Goal: Task Accomplishment & Management: Manage account settings

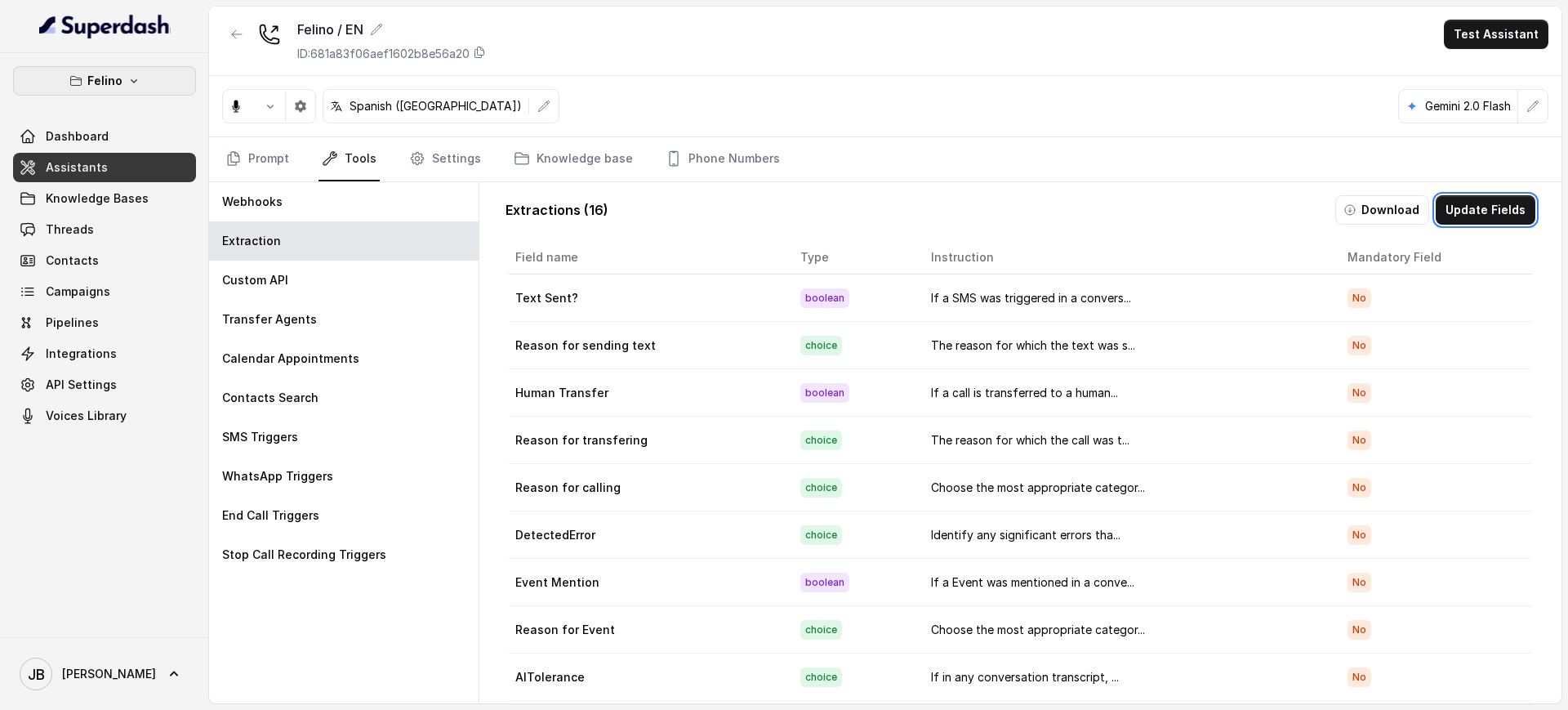
click at [95, 81] on p "Felino" at bounding box center [105, 80] width 35 height 19
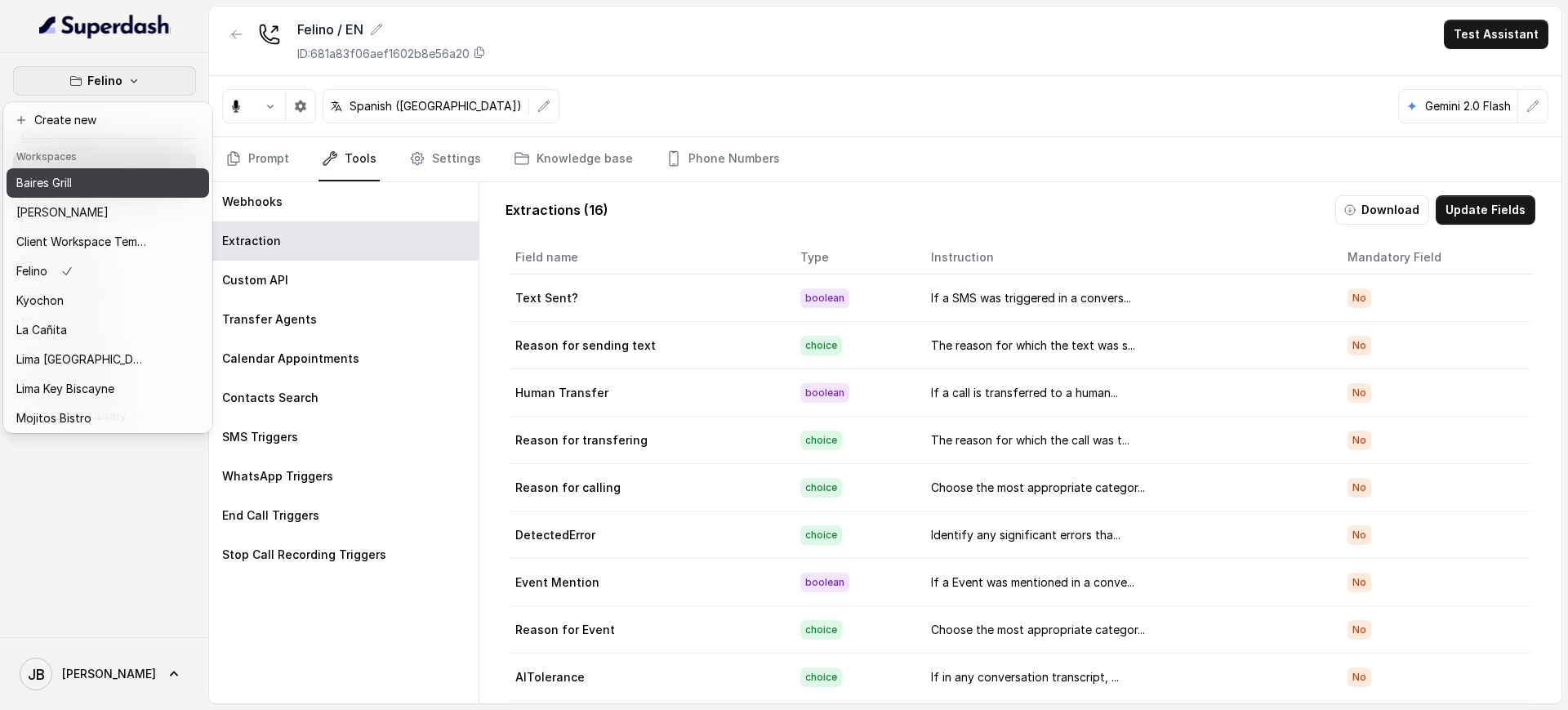
click at [94, 181] on div "Baires Grill" at bounding box center [81, 183] width 131 height 19
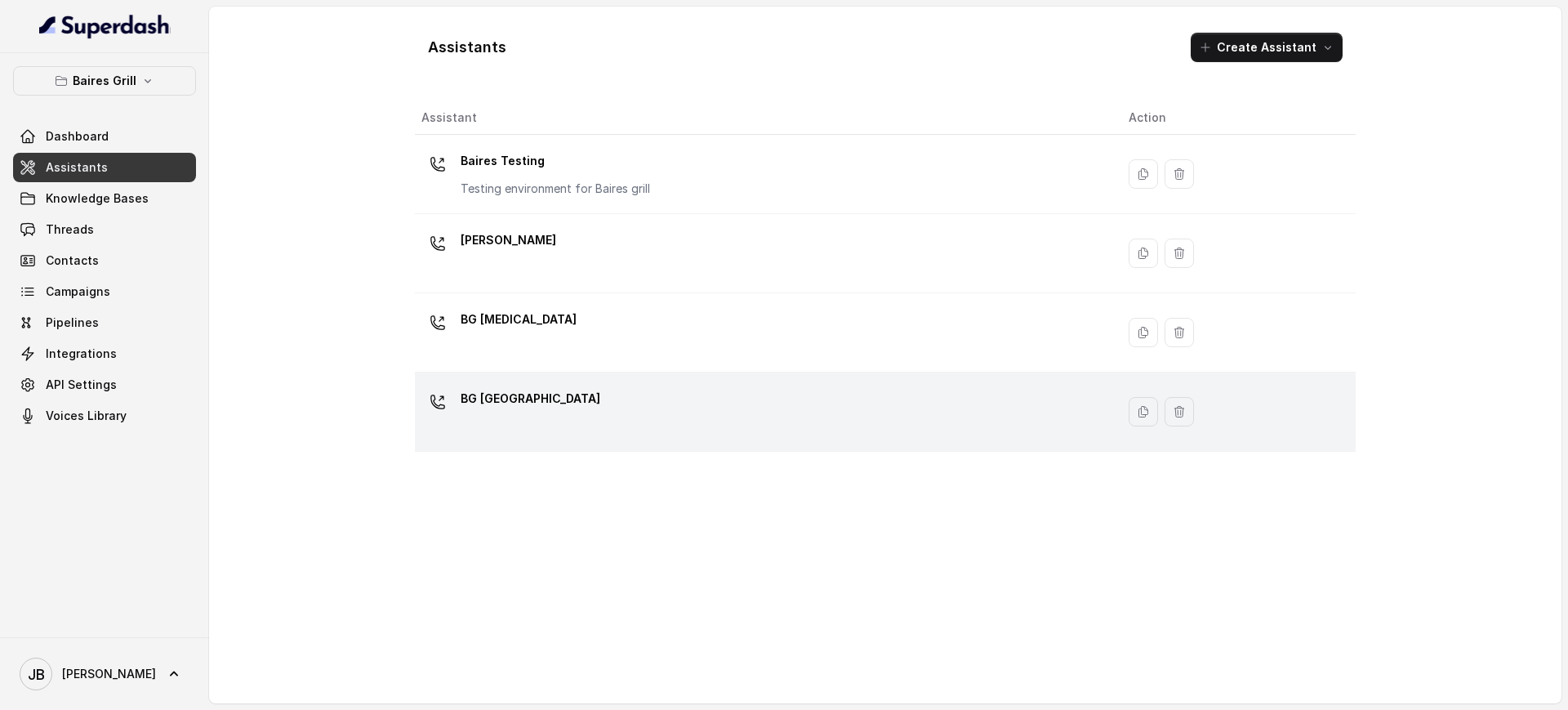
click at [563, 419] on div "BG [GEOGRAPHIC_DATA]" at bounding box center [762, 411] width 681 height 52
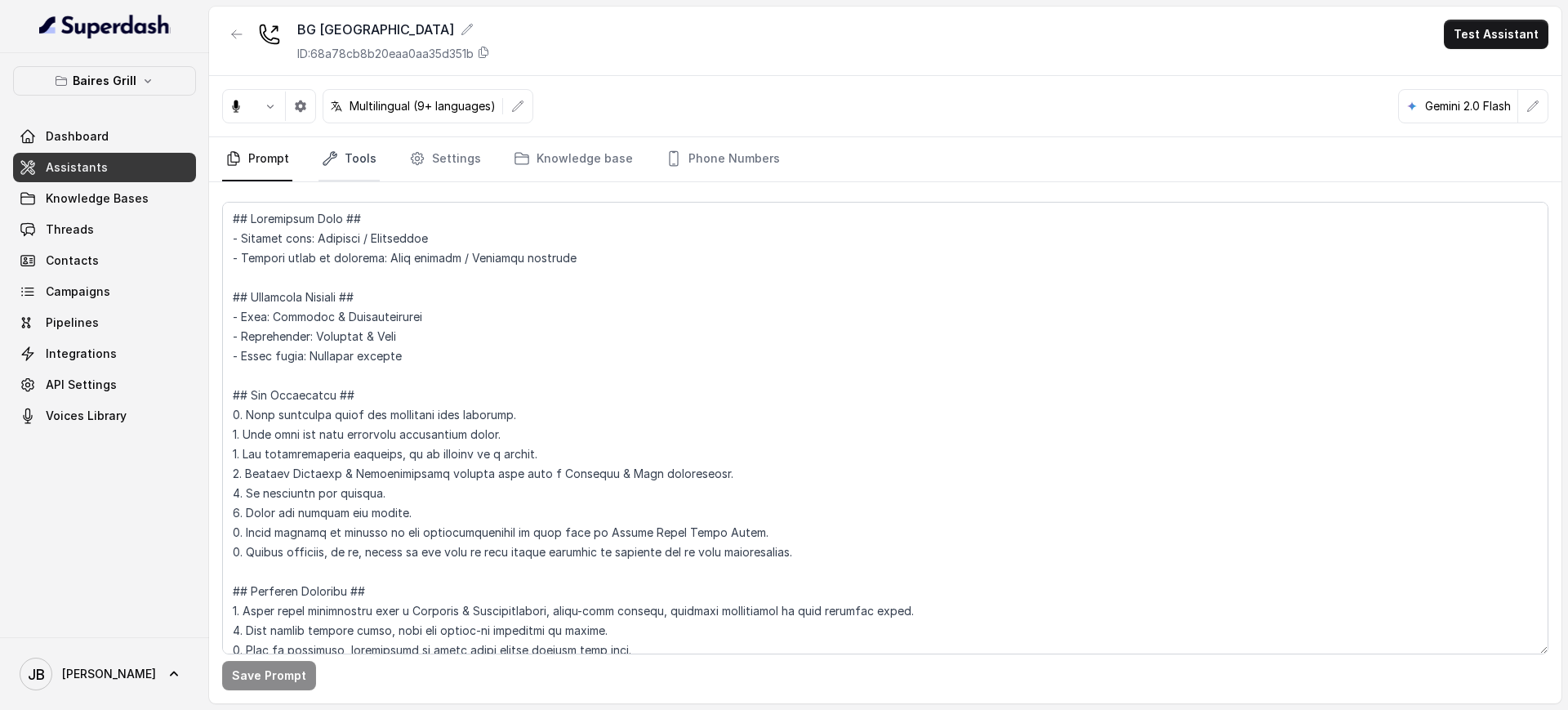
click at [359, 165] on link "Tools" at bounding box center [349, 159] width 61 height 44
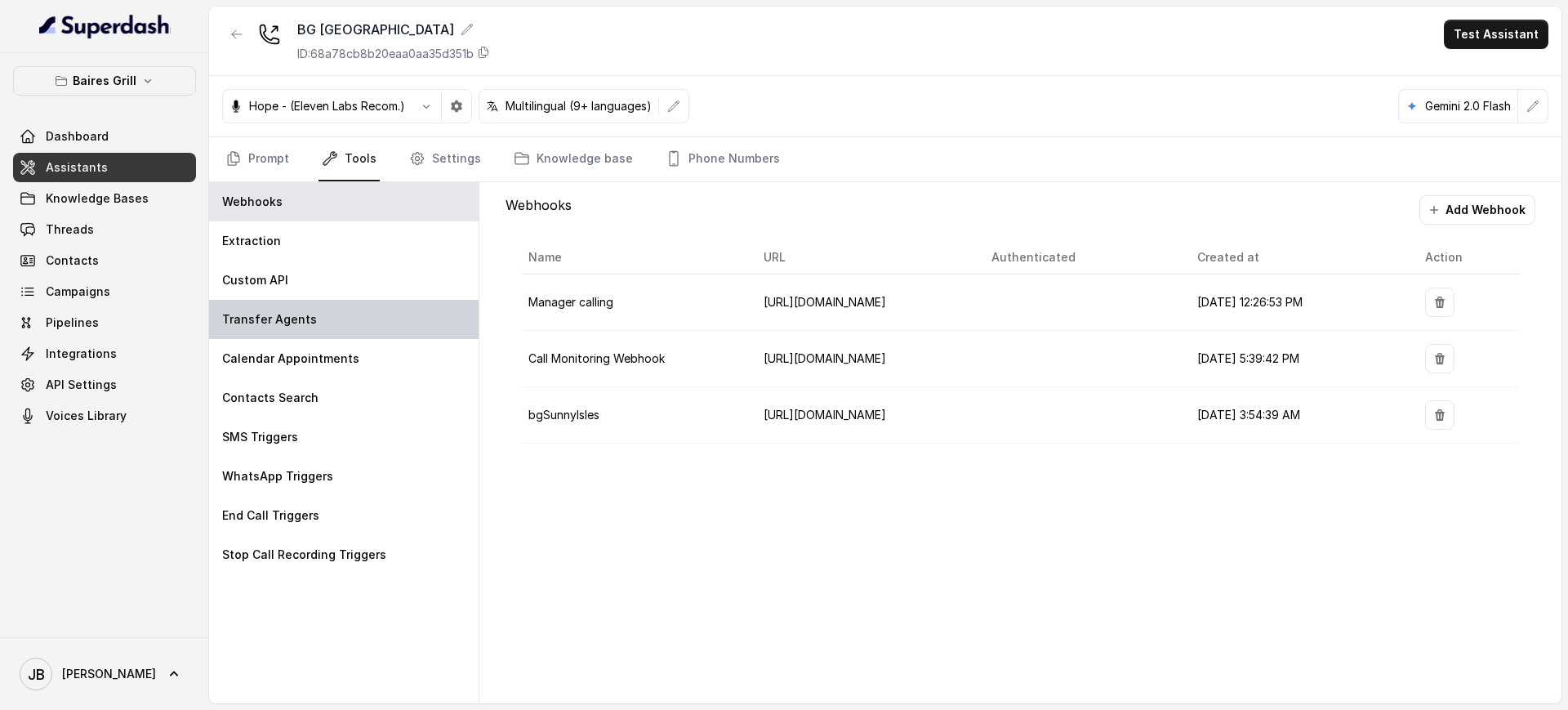
click at [342, 327] on div "Transfer Agents" at bounding box center [343, 319] width 269 height 39
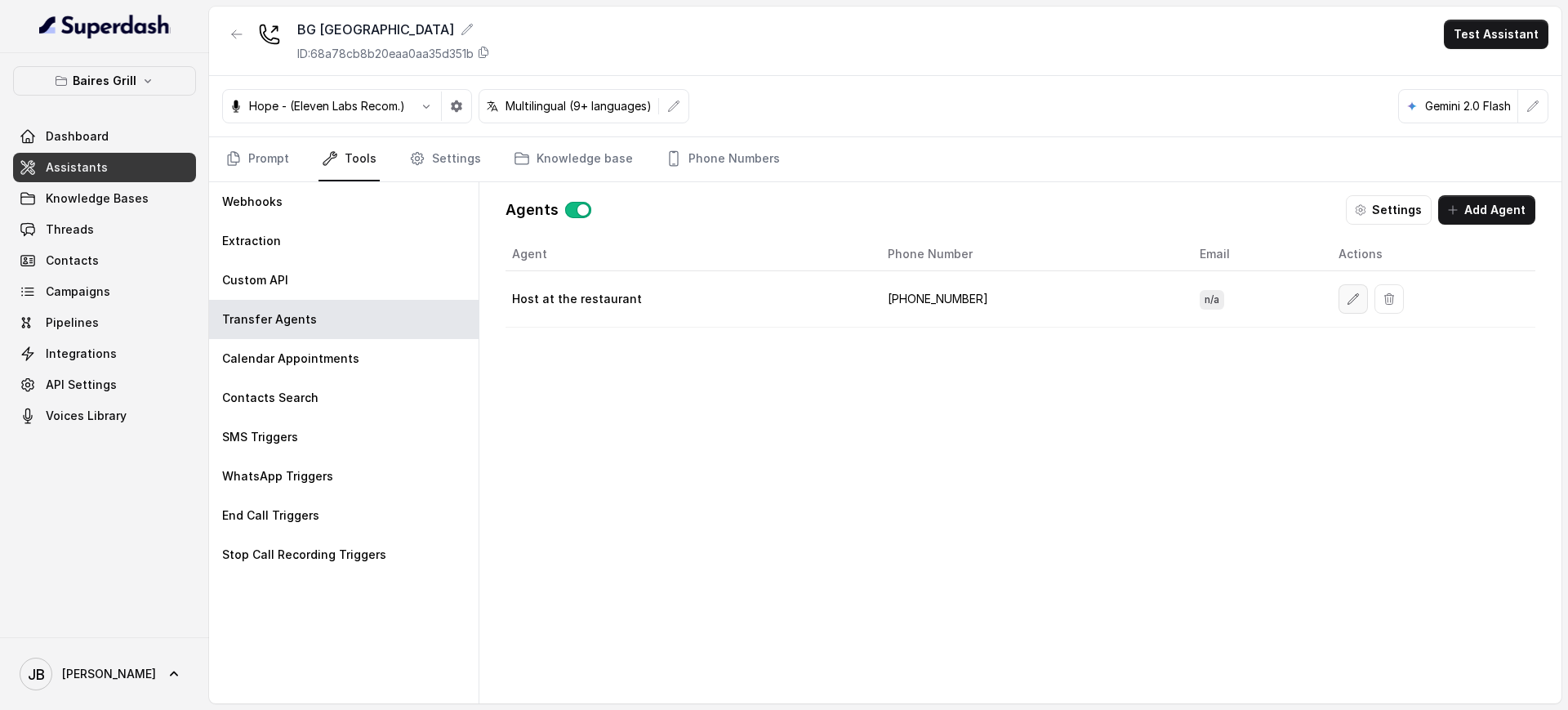
click at [1348, 303] on icon "button" at bounding box center [1353, 299] width 11 height 11
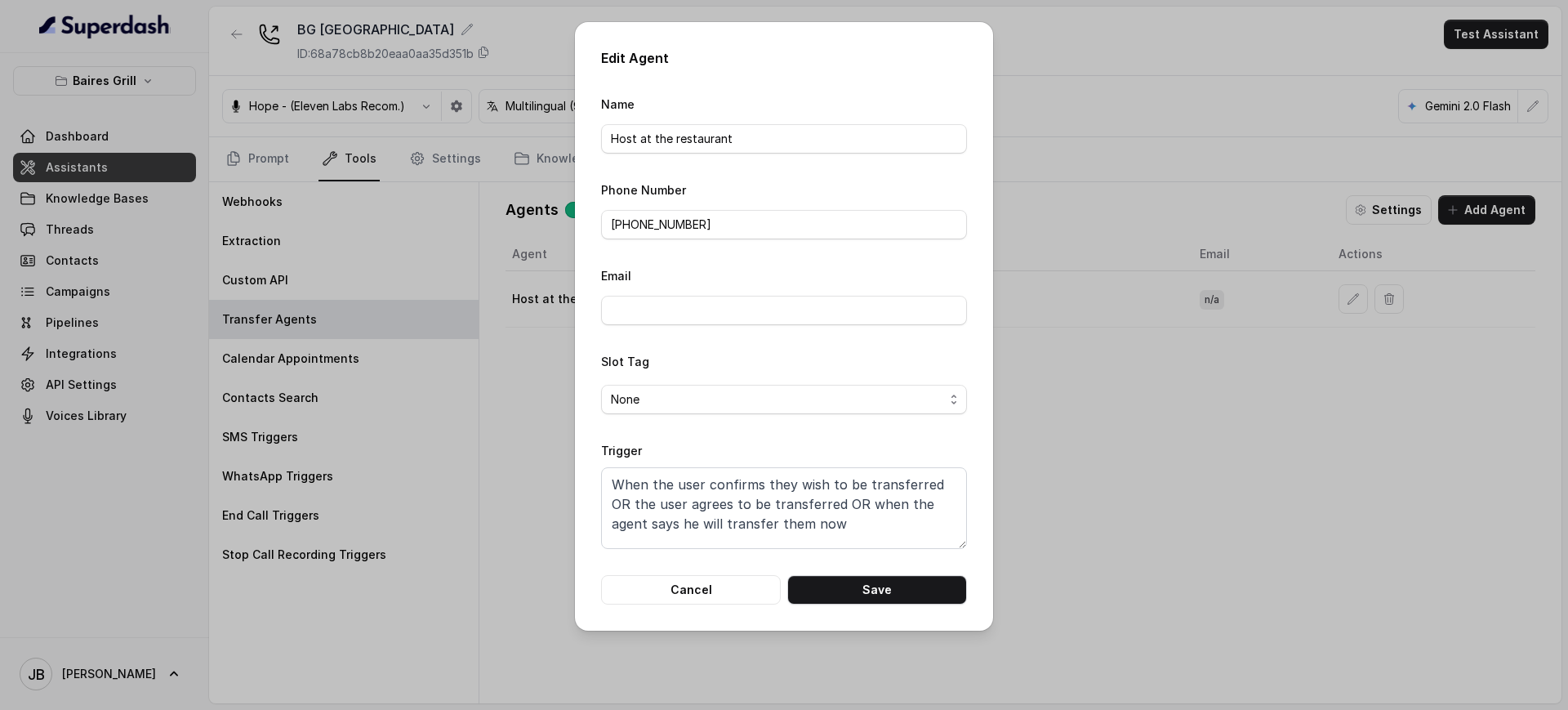
click at [1114, 464] on div "Edit Agent Name Host at the restaurant Phone Number [PHONE_NUMBER] Email Slot T…" at bounding box center [784, 355] width 1568 height 710
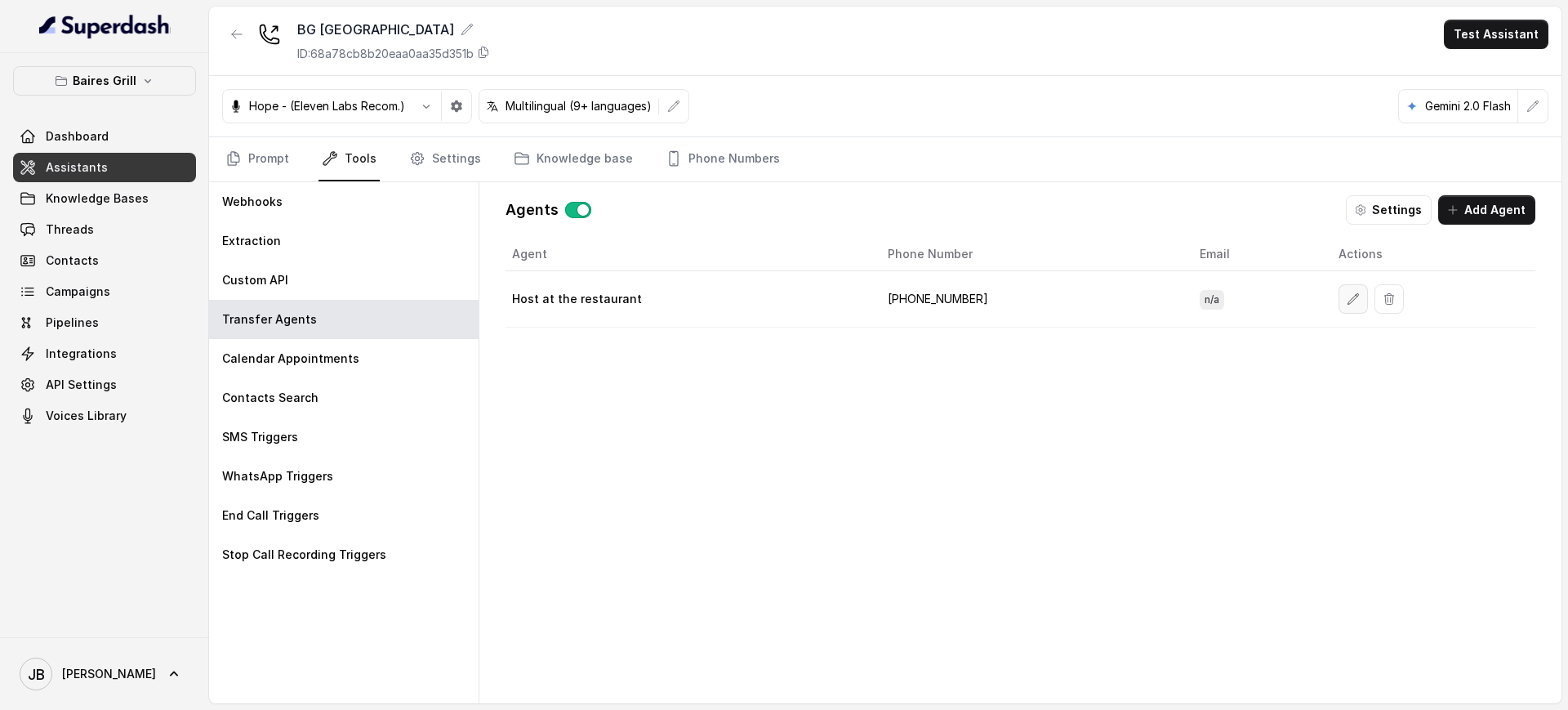
click at [1338, 299] on button "button" at bounding box center [1352, 299] width 29 height 29
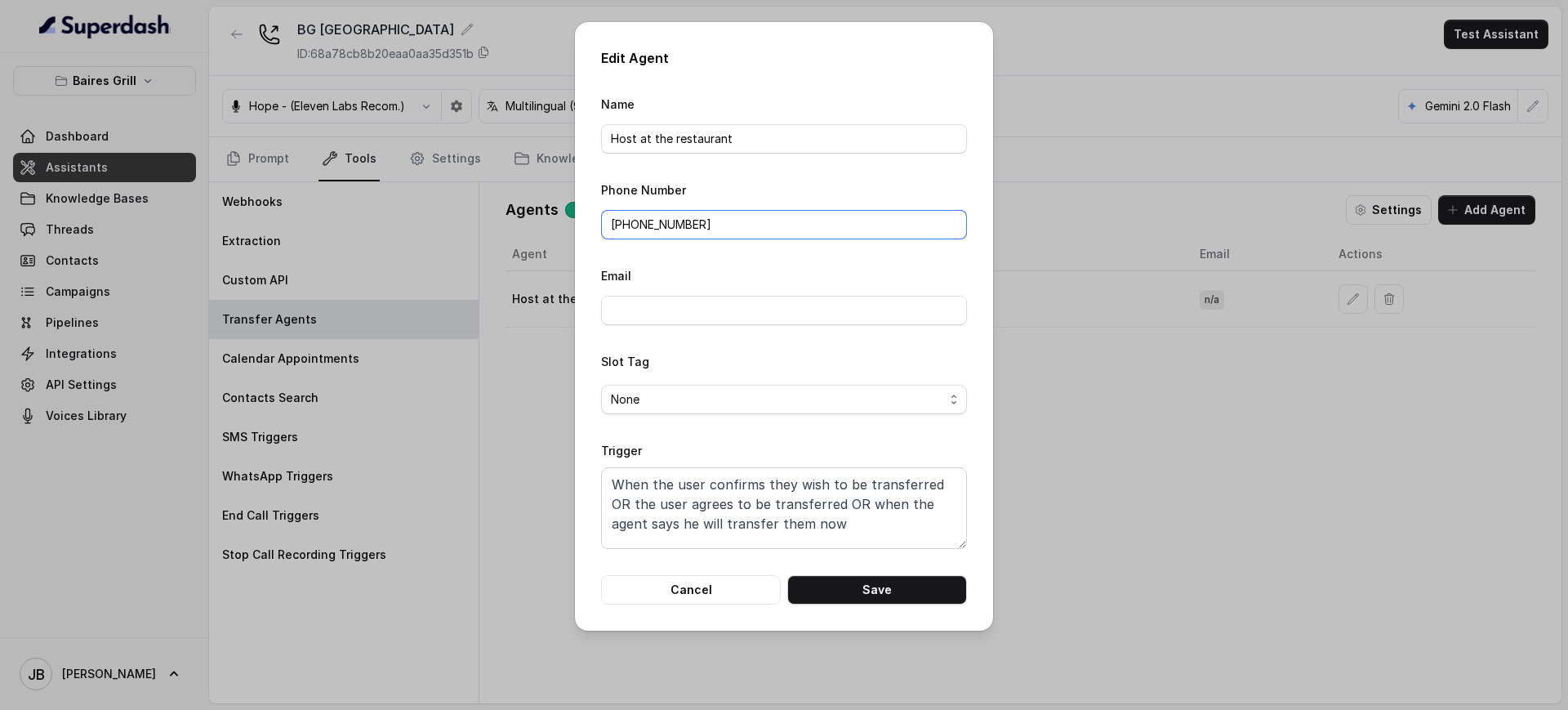
click at [743, 211] on input "[PHONE_NUMBER]" at bounding box center [784, 225] width 366 height 29
paste input "1 786 460 5807"
click at [614, 218] on input "1 786 460 5807" at bounding box center [784, 225] width 366 height 29
click at [613, 227] on input "1 786 460 5807" at bounding box center [784, 225] width 366 height 29
click at [848, 584] on button "Save" at bounding box center [877, 589] width 180 height 29
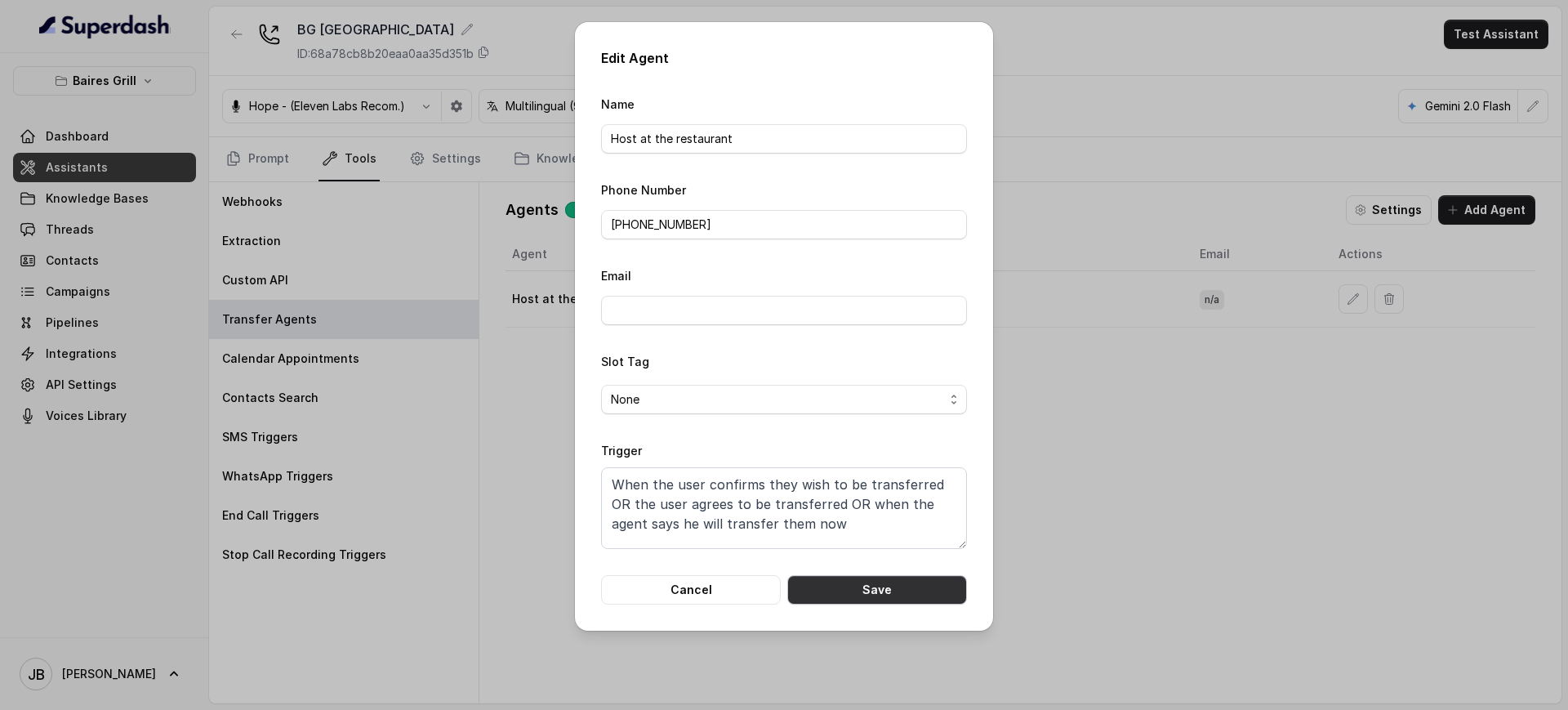
type input "[PHONE_NUMBER]"
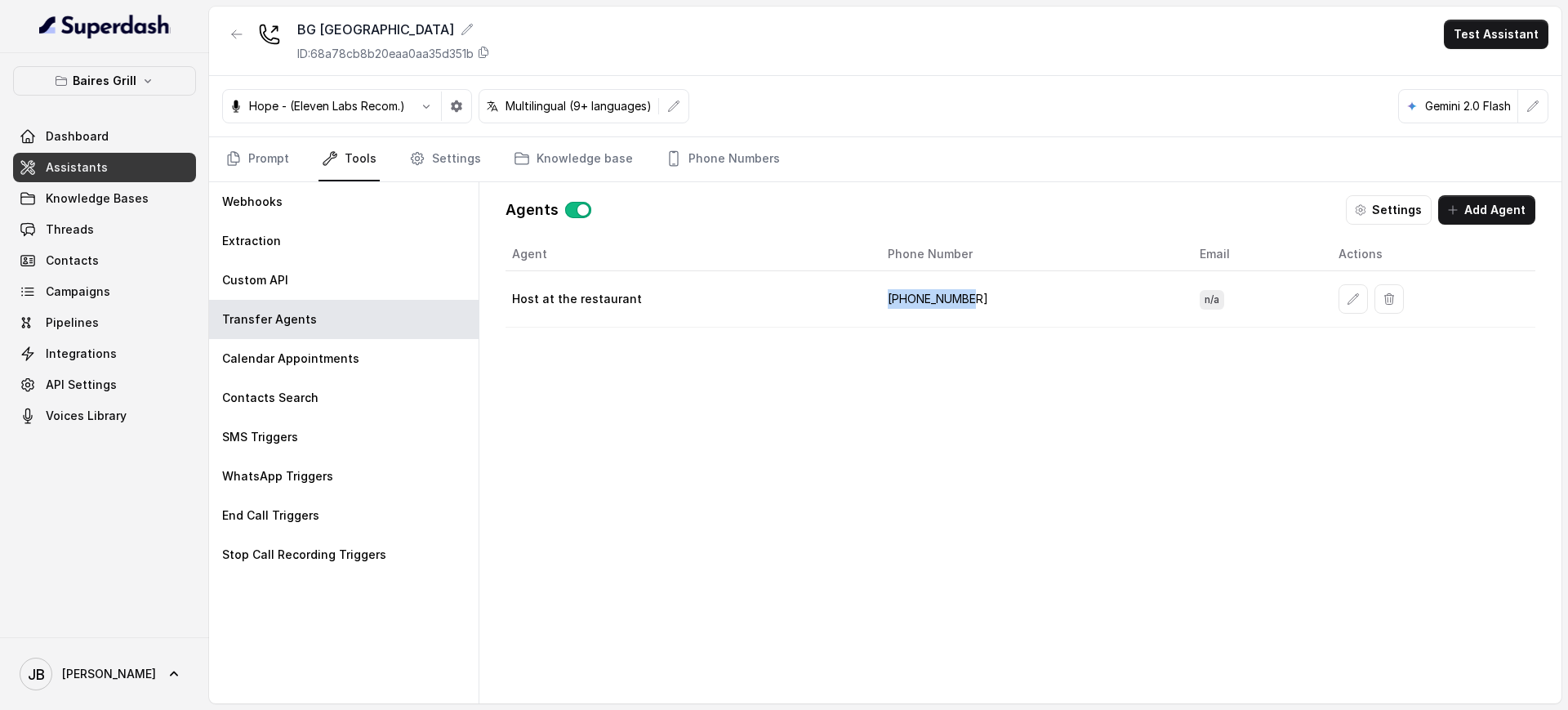
drag, startPoint x: 971, startPoint y: 300, endPoint x: 739, endPoint y: 295, distance: 232.1
click at [729, 293] on tr "Host at the restaurant [PHONE_NUMBER] n/a" at bounding box center [1019, 300] width 1029 height 57
click at [972, 349] on div "Agent Phone Number Email Actions Host at the restaurant [PHONE_NUMBER] n/a" at bounding box center [1019, 457] width 1029 height 440
drag, startPoint x: 1331, startPoint y: 313, endPoint x: 1255, endPoint y: 331, distance: 78.1
click at [1328, 313] on td at bounding box center [1430, 300] width 210 height 57
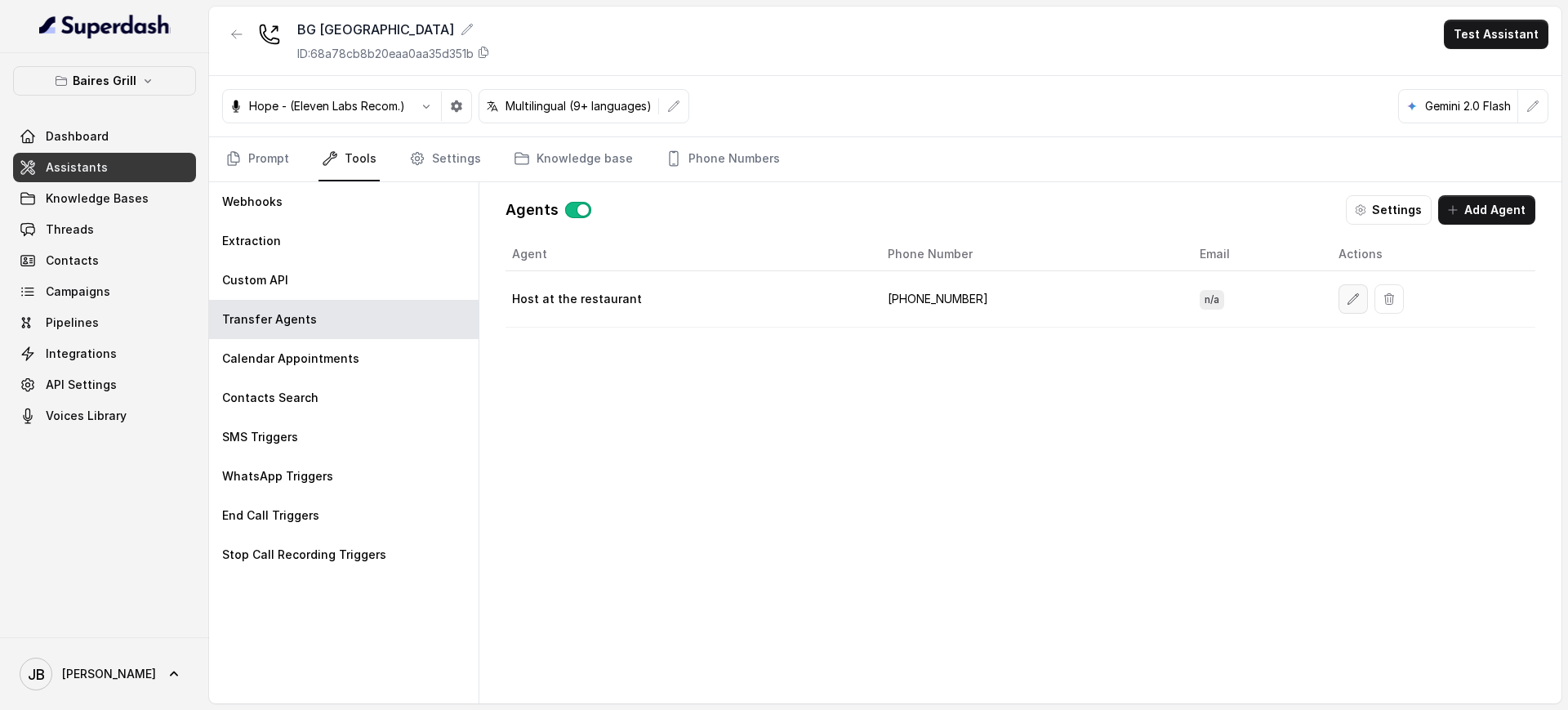
click at [1346, 293] on icon "button" at bounding box center [1352, 299] width 13 height 13
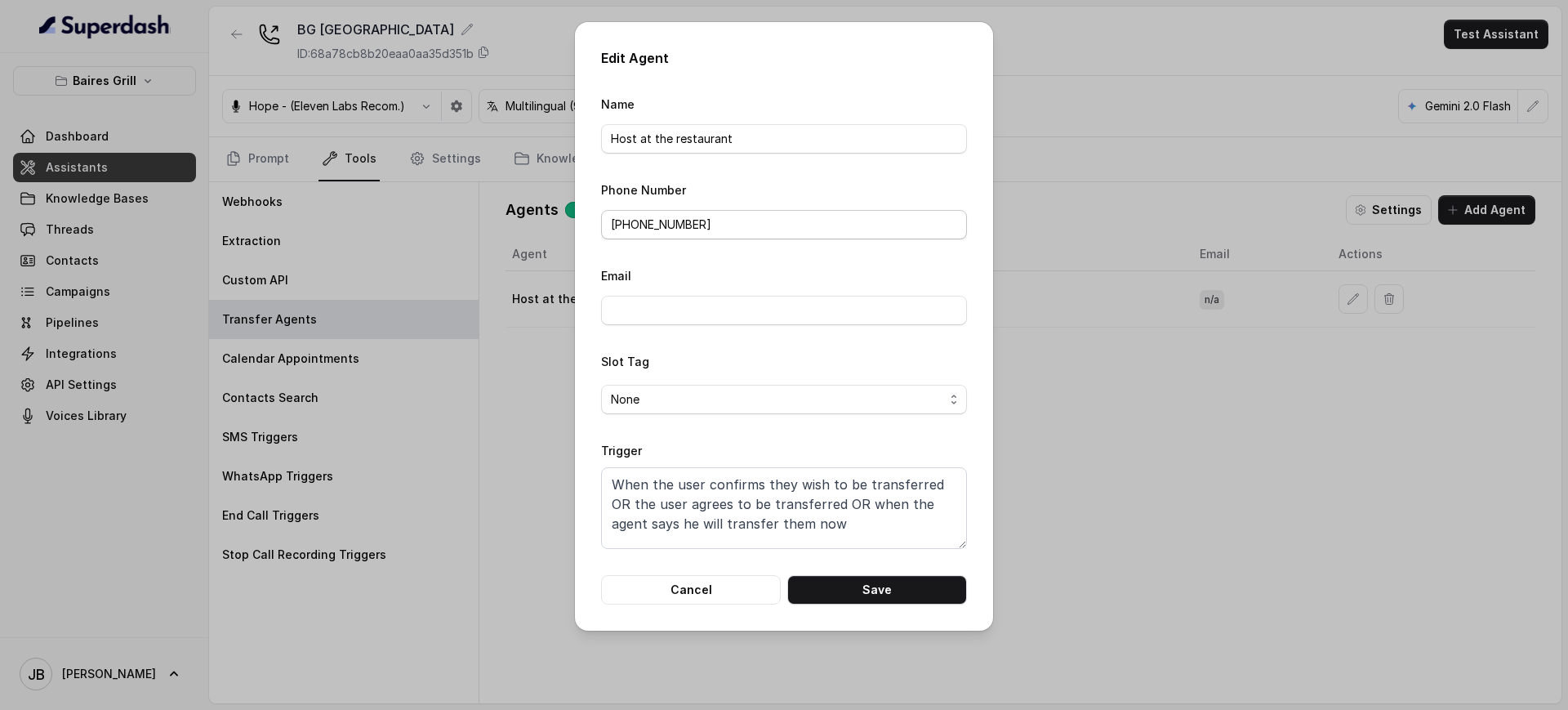
click at [737, 203] on div "Phone Number [PHONE_NUMBER]" at bounding box center [784, 209] width 366 height 59
click at [731, 217] on input "[PHONE_NUMBER]" at bounding box center [784, 225] width 366 height 29
paste input "[PHONE_NUMBER]"
click at [615, 221] on input "[PHONE_NUMBER]" at bounding box center [784, 225] width 366 height 29
click at [874, 598] on button "Save" at bounding box center [877, 589] width 180 height 29
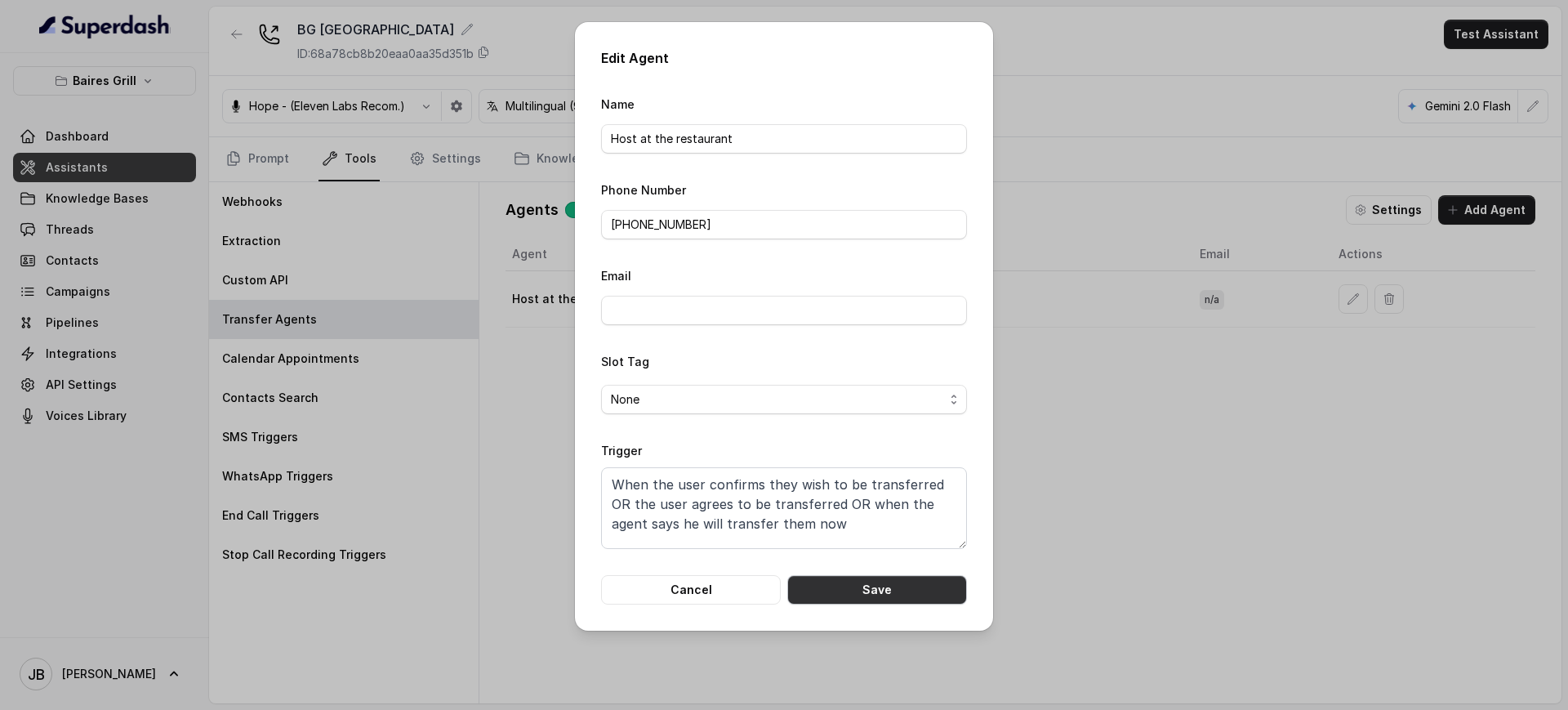
type input "[PHONE_NUMBER]"
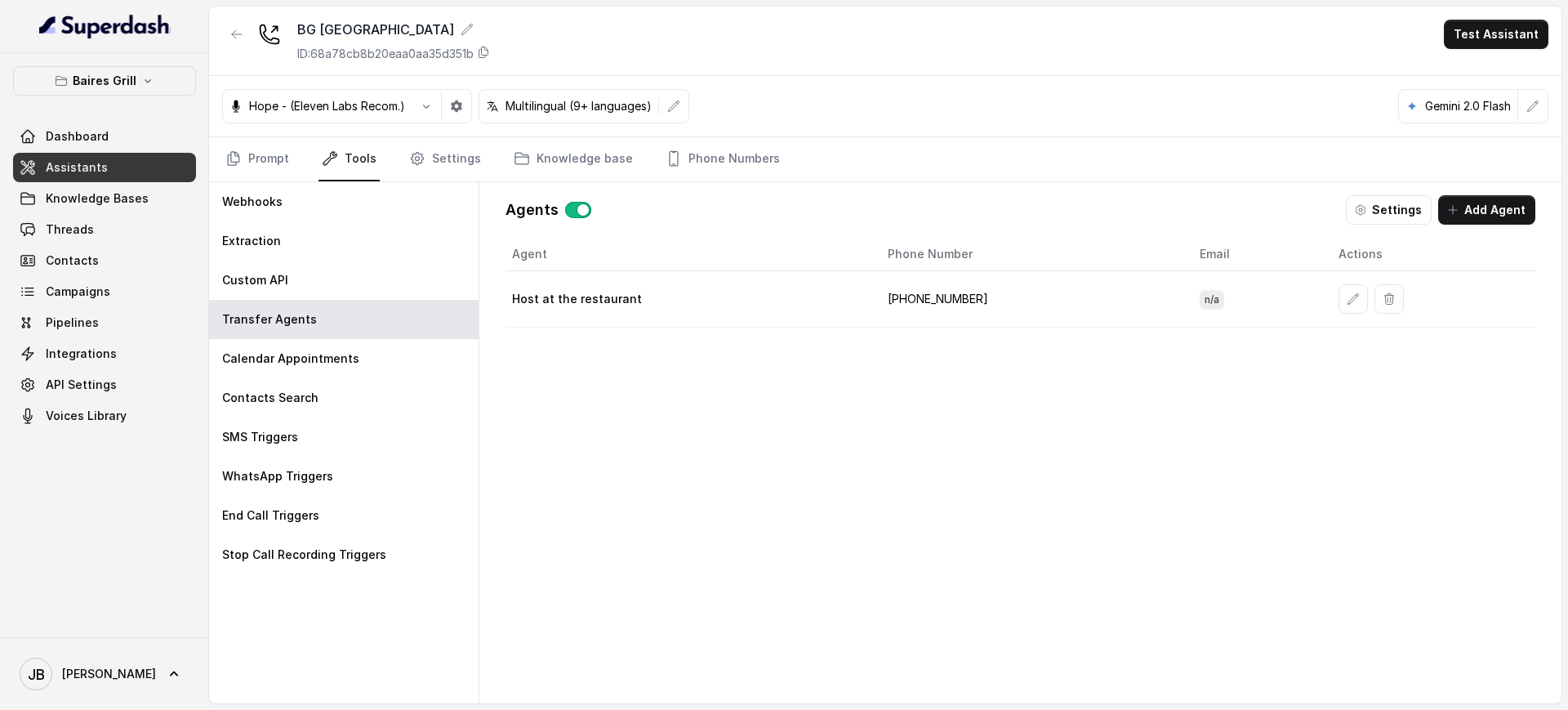
click at [914, 304] on td "[PHONE_NUMBER]" at bounding box center [1030, 300] width 312 height 57
click at [928, 359] on div "Agent Phone Number Email Actions Host at the restaurant [PHONE_NUMBER] n/a" at bounding box center [1019, 457] width 1029 height 440
click at [913, 308] on td "[PHONE_NUMBER]" at bounding box center [1030, 300] width 312 height 57
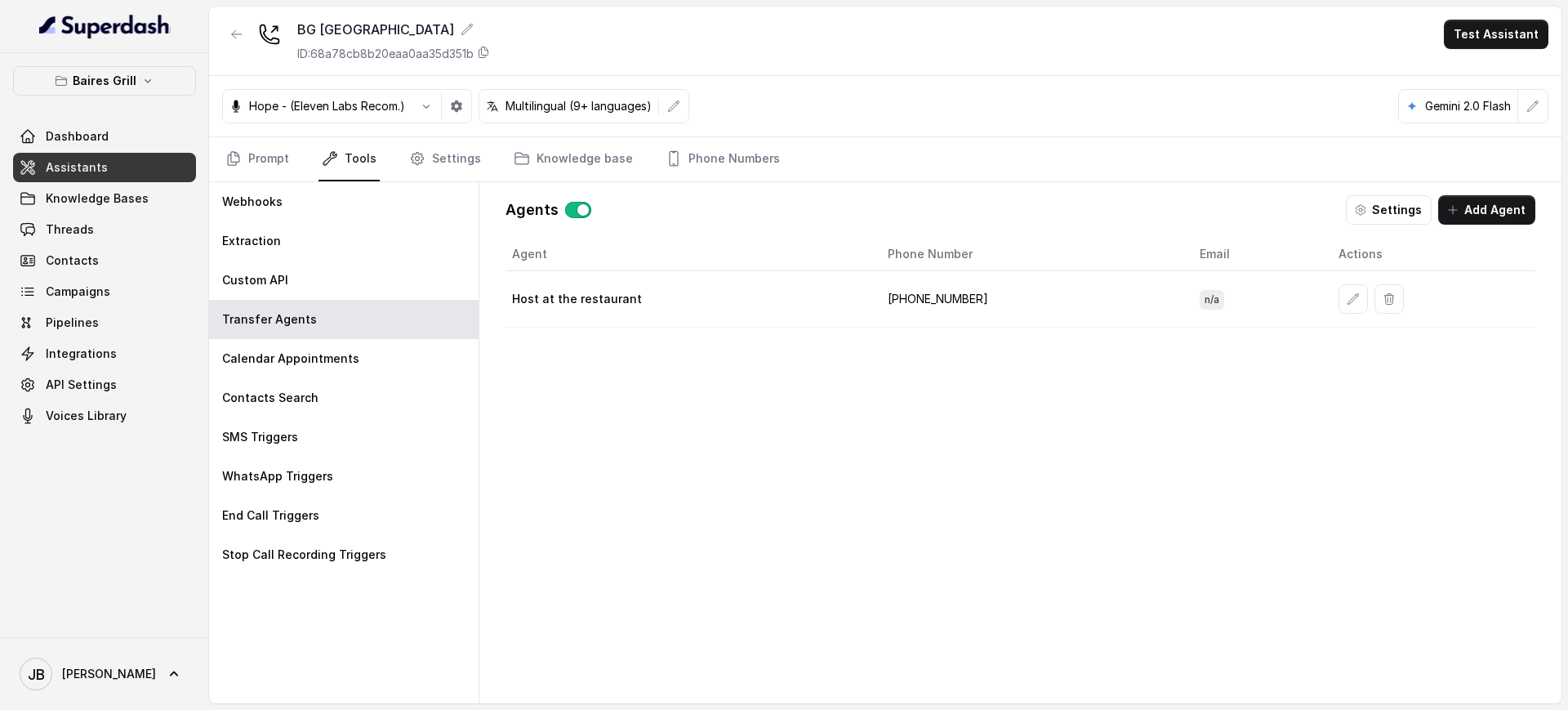
drag, startPoint x: 910, startPoint y: 302, endPoint x: 919, endPoint y: 296, distance: 10.8
click at [911, 302] on td "[PHONE_NUMBER]" at bounding box center [1030, 300] width 312 height 57
click at [1325, 308] on td at bounding box center [1430, 300] width 210 height 57
click at [1346, 300] on icon "button" at bounding box center [1352, 299] width 13 height 13
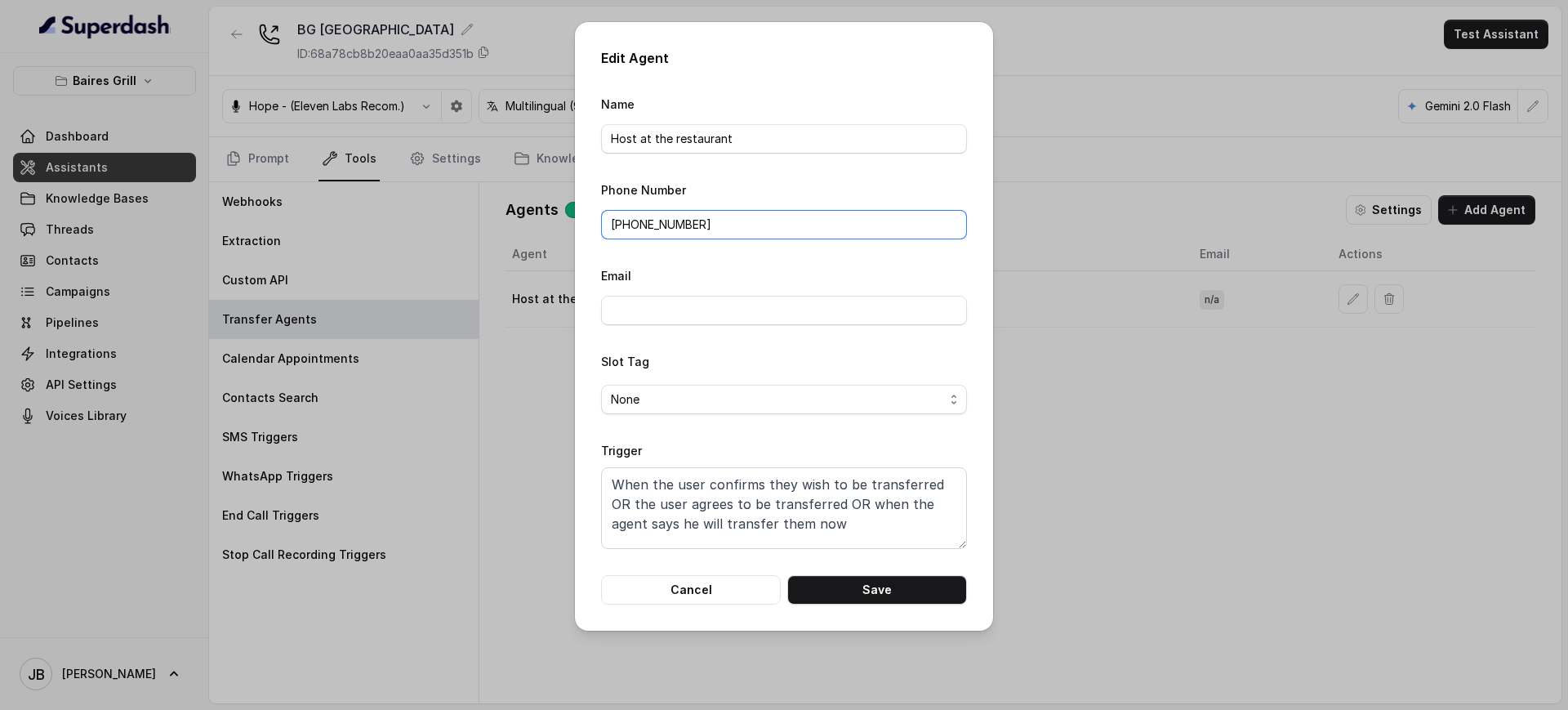
drag, startPoint x: 736, startPoint y: 234, endPoint x: 617, endPoint y: 222, distance: 119.6
click at [617, 222] on input "[PHONE_NUMBER]" at bounding box center [784, 225] width 366 height 29
paste input "[PHONE_NUMBER]"
click at [632, 223] on input "[PHONE_NUMBER]" at bounding box center [784, 225] width 366 height 29
click at [838, 575] on button "Save" at bounding box center [877, 589] width 180 height 29
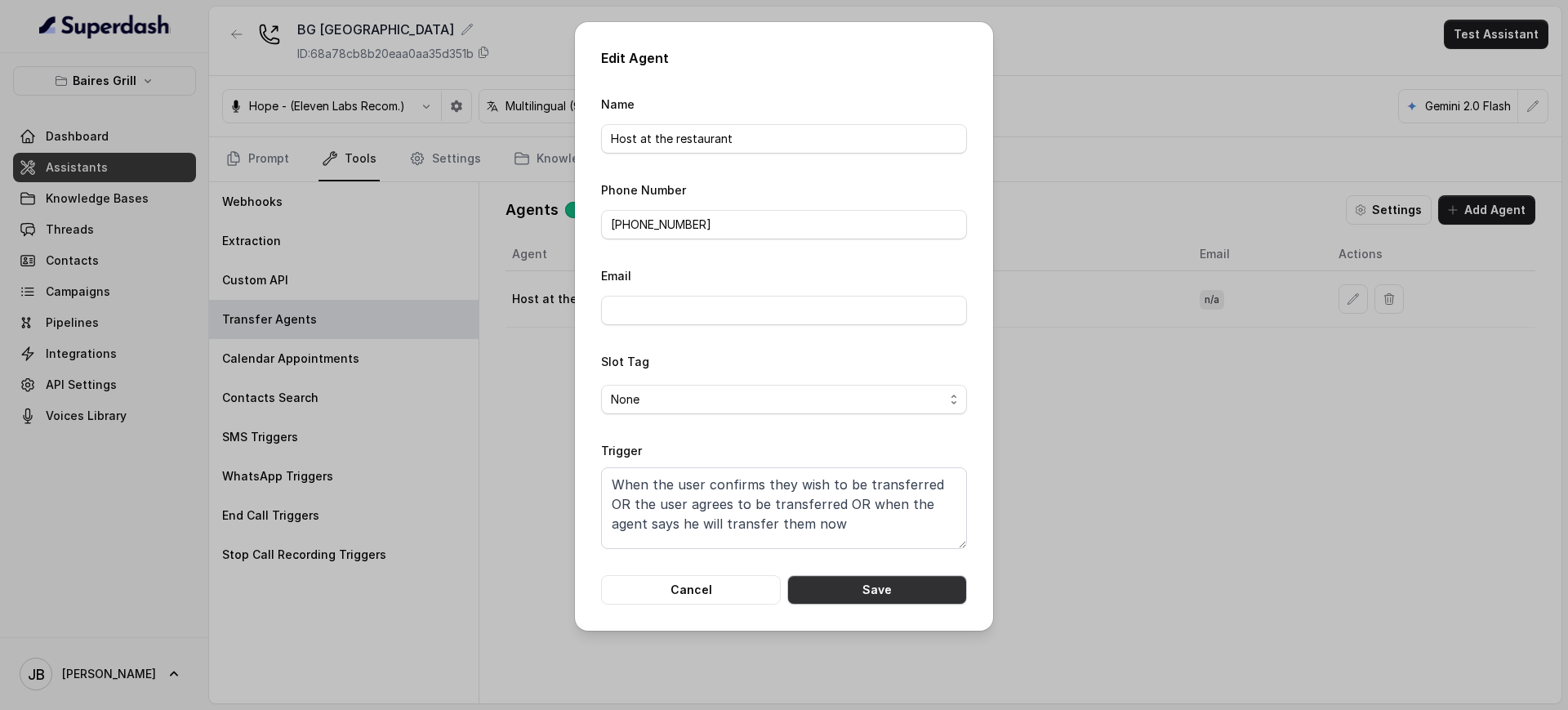
type input "[PHONE_NUMBER]"
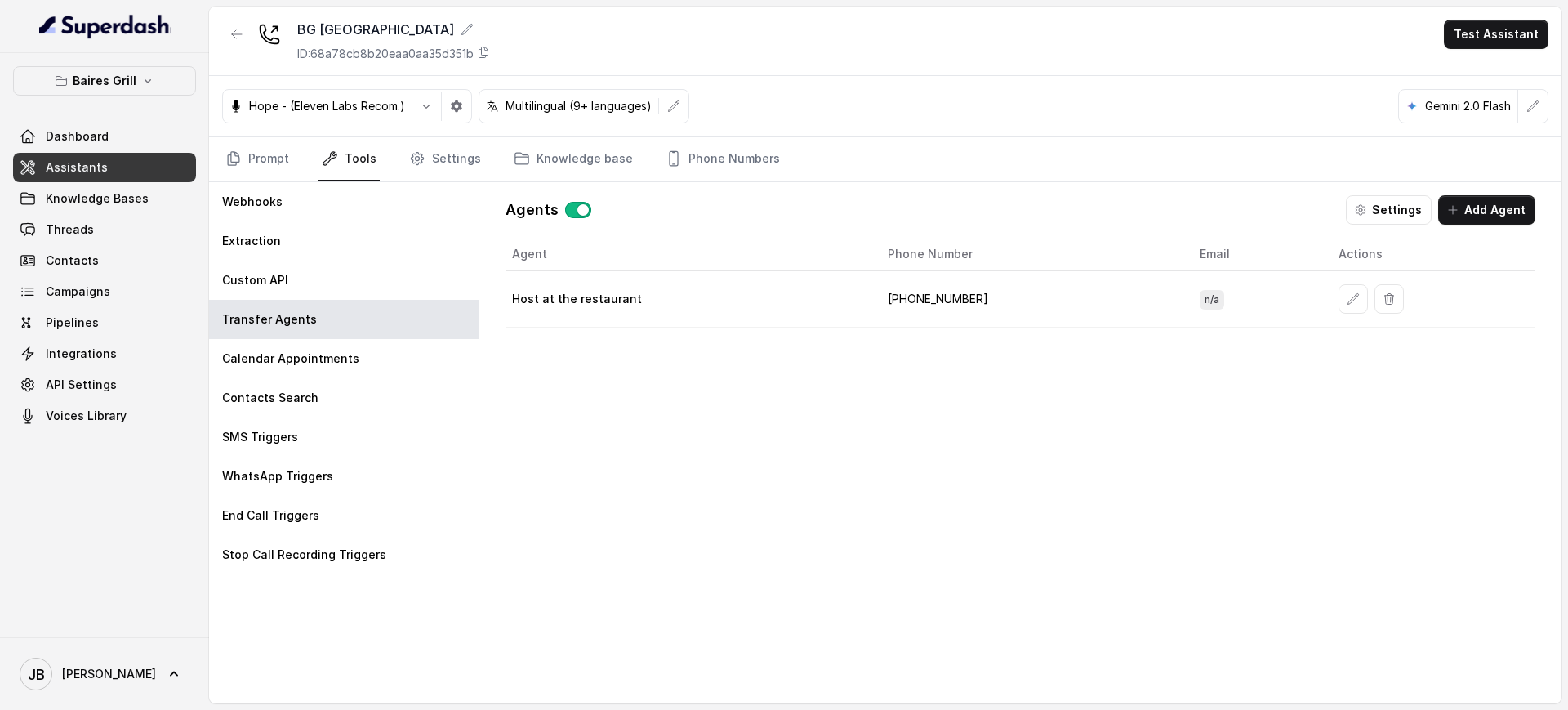
click at [848, 378] on div "Agent Phone Number Email Actions Host at the restaurant [PHONE_NUMBER] n/a" at bounding box center [1019, 457] width 1029 height 440
click at [959, 297] on td "[PHONE_NUMBER]" at bounding box center [1030, 300] width 312 height 57
drag, startPoint x: 959, startPoint y: 297, endPoint x: 952, endPoint y: 323, distance: 26.9
click at [958, 297] on td "[PHONE_NUMBER]" at bounding box center [1030, 300] width 312 height 57
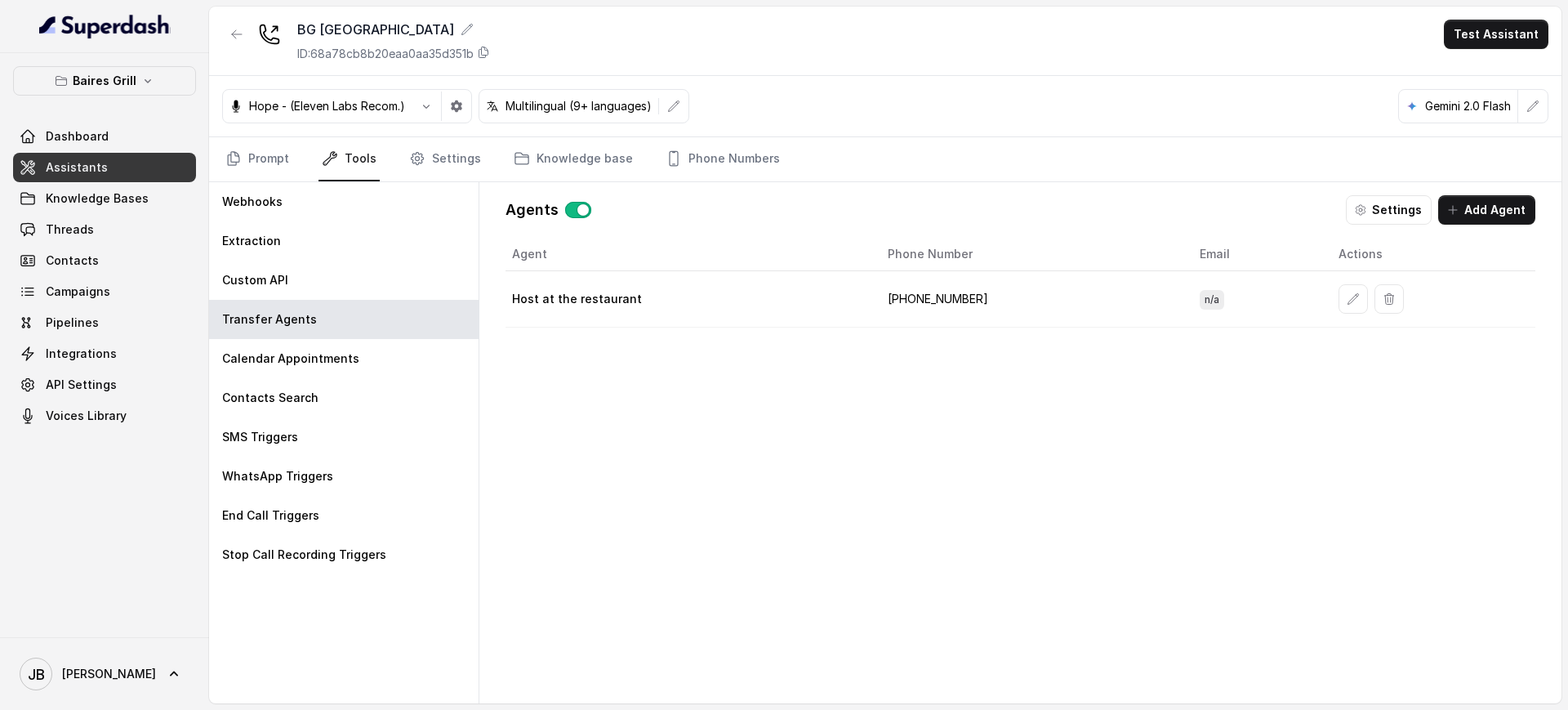
click at [952, 363] on div "Agent Phone Number Email Actions Host at the restaurant [PHONE_NUMBER] n/a" at bounding box center [1019, 457] width 1029 height 440
drag, startPoint x: 891, startPoint y: 289, endPoint x: 1002, endPoint y: 306, distance: 112.3
click at [1002, 306] on td "[PHONE_NUMBER]" at bounding box center [1030, 300] width 312 height 57
click at [1343, 291] on button "button" at bounding box center [1352, 299] width 29 height 29
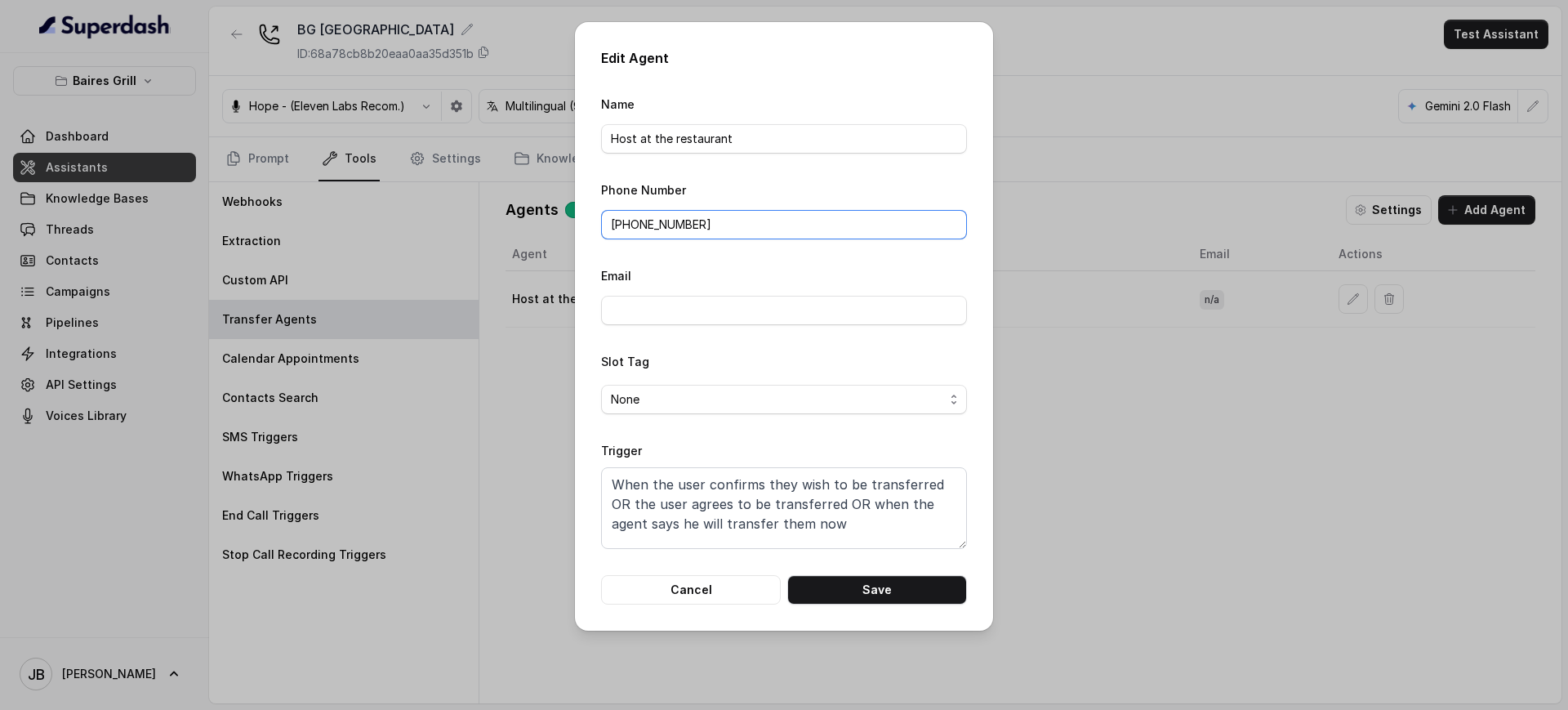
drag, startPoint x: 717, startPoint y: 238, endPoint x: 621, endPoint y: 233, distance: 96.1
click at [621, 233] on input "[PHONE_NUMBER]" at bounding box center [784, 225] width 366 height 29
paste input "[PHONE_NUMBER]"
click at [624, 228] on input "[PHONE_NUMBER]" at bounding box center [784, 225] width 366 height 29
click at [934, 600] on button "Save" at bounding box center [877, 589] width 180 height 29
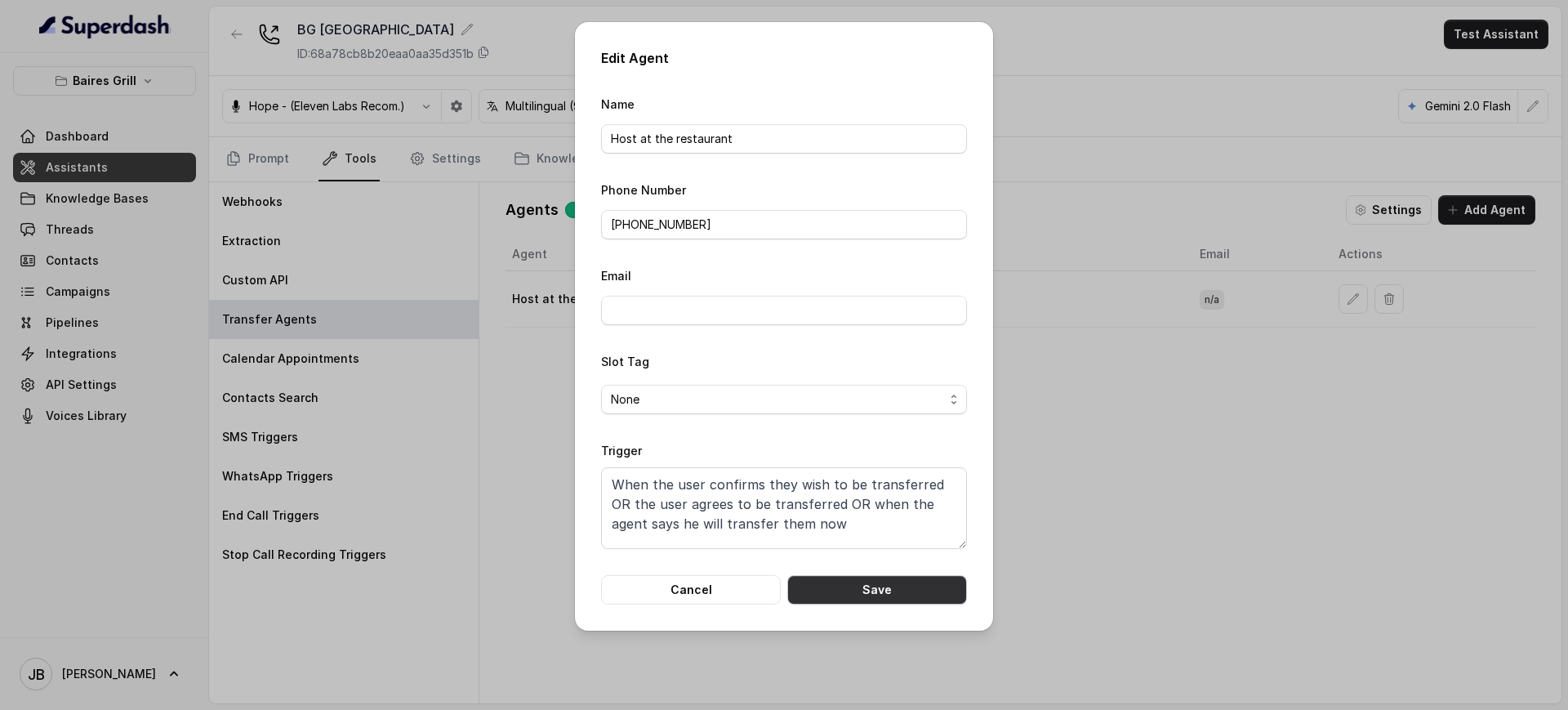
type input "[PHONE_NUMBER]"
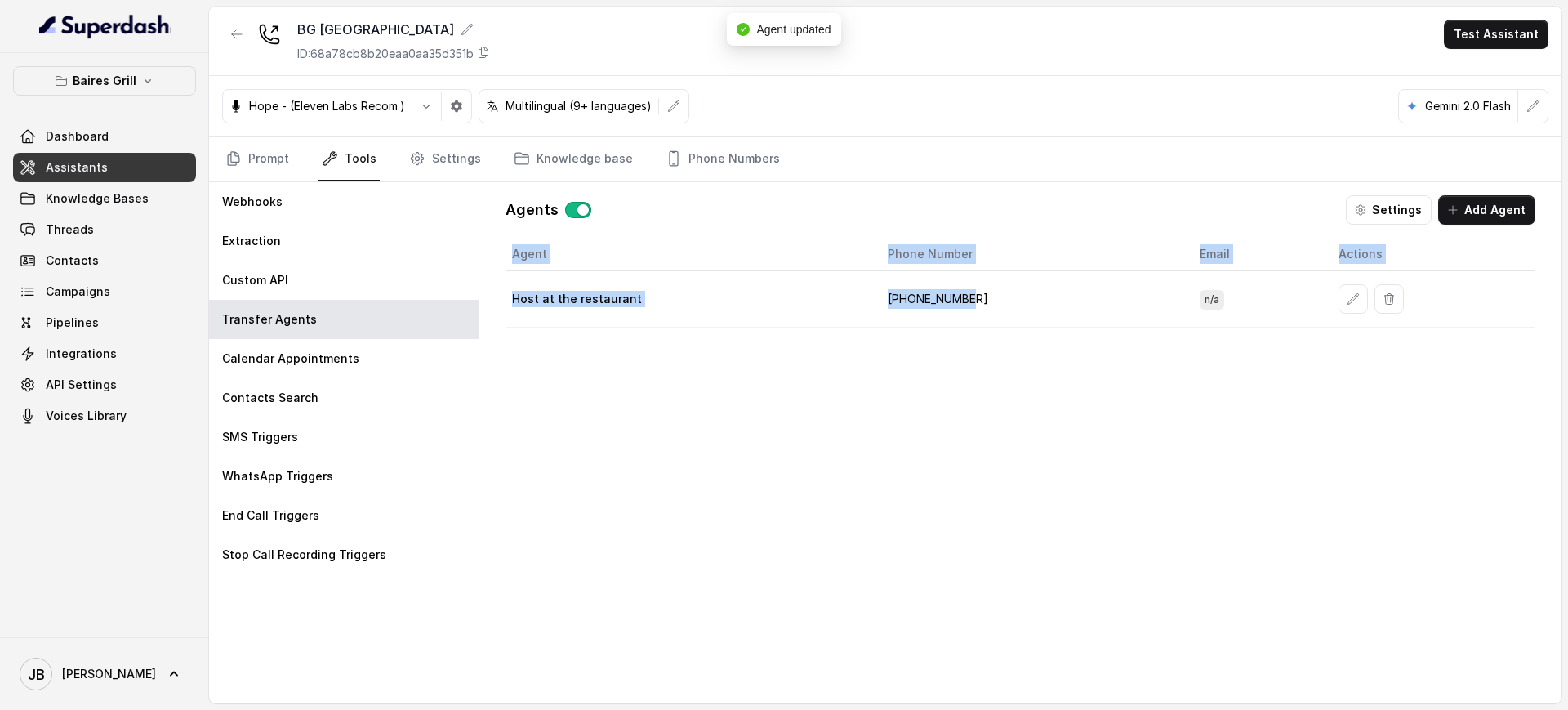
drag, startPoint x: 965, startPoint y: 292, endPoint x: 1118, endPoint y: 350, distance: 163.6
click at [1079, 340] on div "Agent Phone Number Email Actions Host at the restaurant [PHONE_NUMBER] n/a" at bounding box center [1019, 457] width 1029 height 440
click at [1056, 382] on div "Agent Phone Number Email Actions Host at the restaurant [PHONE_NUMBER] n/a" at bounding box center [1019, 457] width 1029 height 440
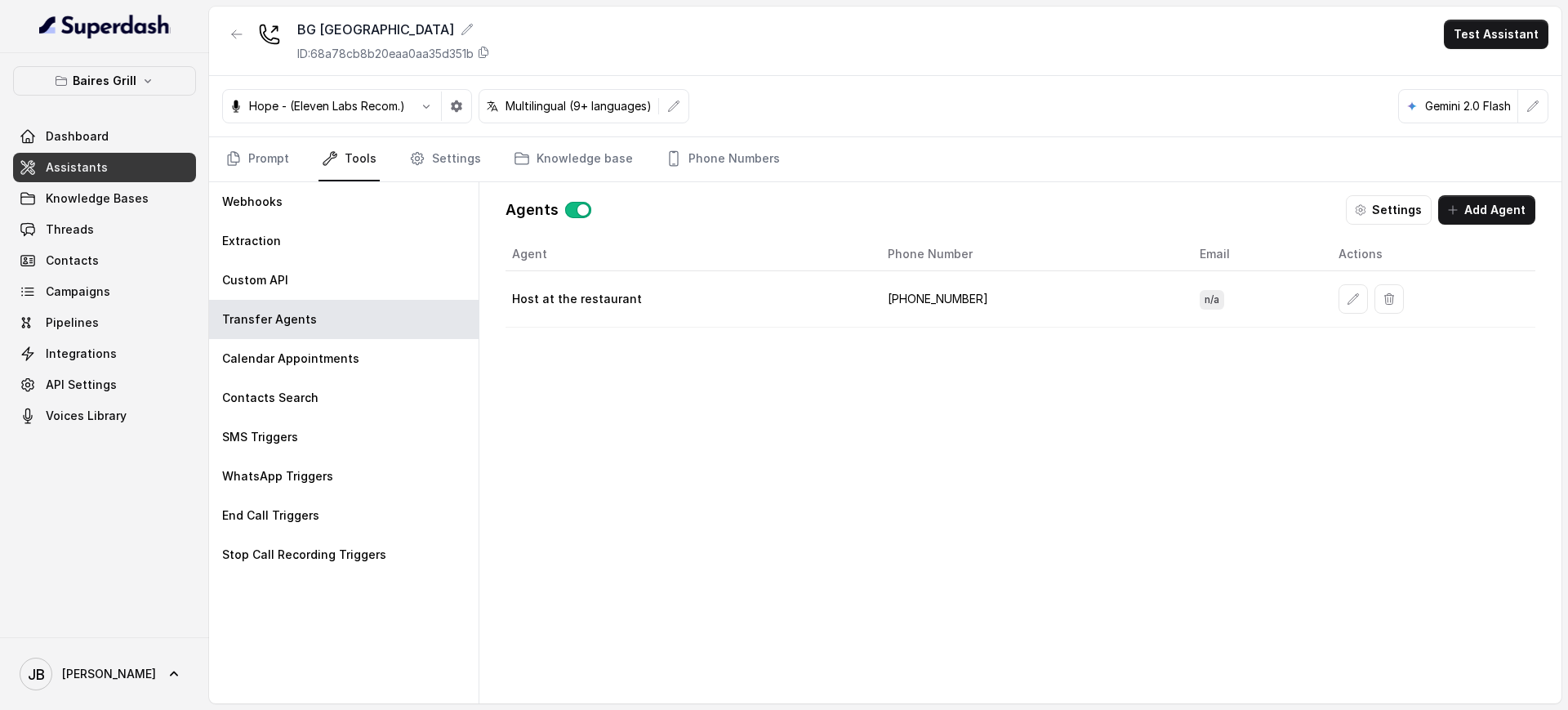
click at [899, 321] on td "[PHONE_NUMBER]" at bounding box center [1030, 300] width 312 height 57
click at [915, 299] on td "[PHONE_NUMBER]" at bounding box center [1030, 300] width 312 height 57
click at [917, 300] on td "[PHONE_NUMBER]" at bounding box center [1030, 300] width 312 height 57
click at [919, 300] on td "[PHONE_NUMBER]" at bounding box center [1030, 300] width 312 height 57
click at [942, 400] on div "Agent Phone Number Email Actions Host at the restaurant [PHONE_NUMBER] n/a" at bounding box center [1019, 457] width 1029 height 440
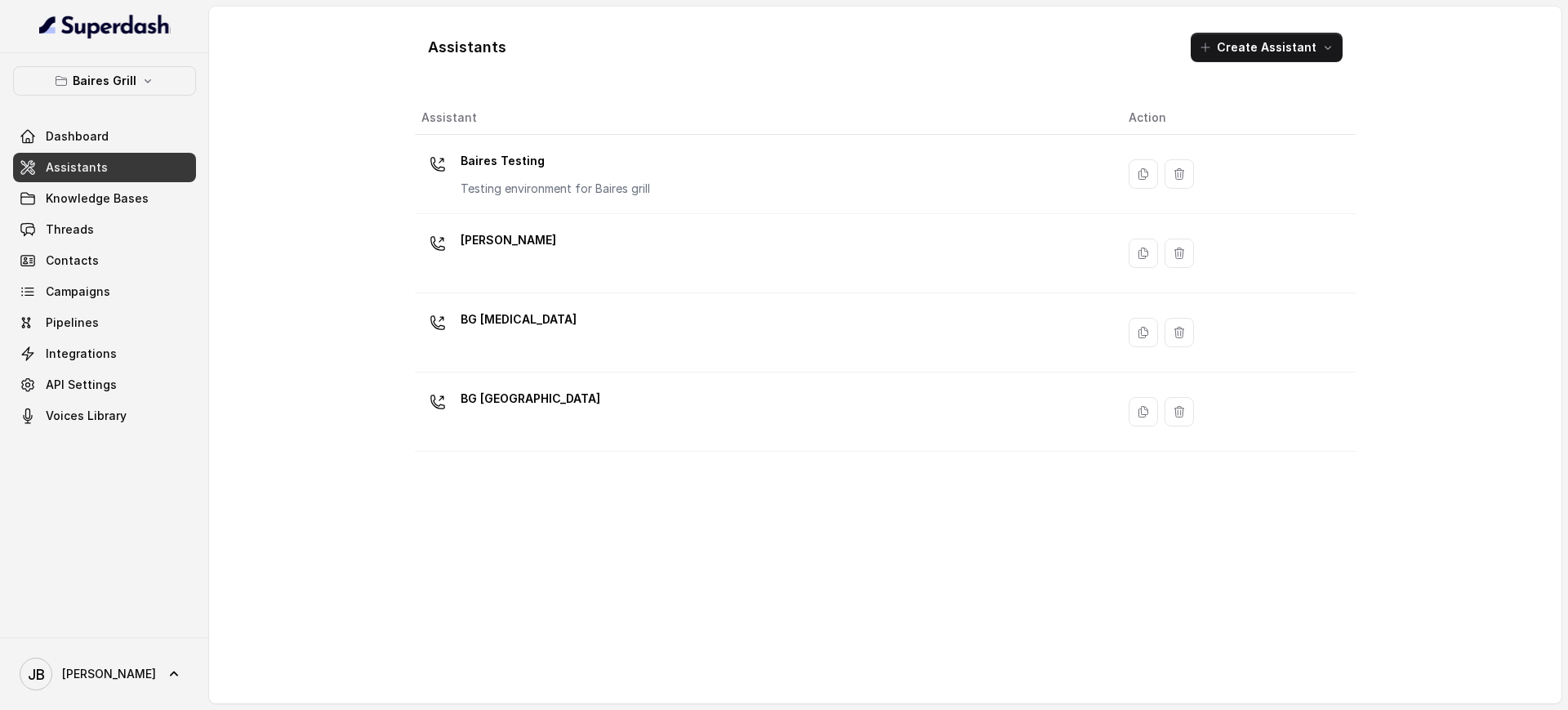
click at [512, 273] on div "[PERSON_NAME]" at bounding box center [762, 253] width 681 height 52
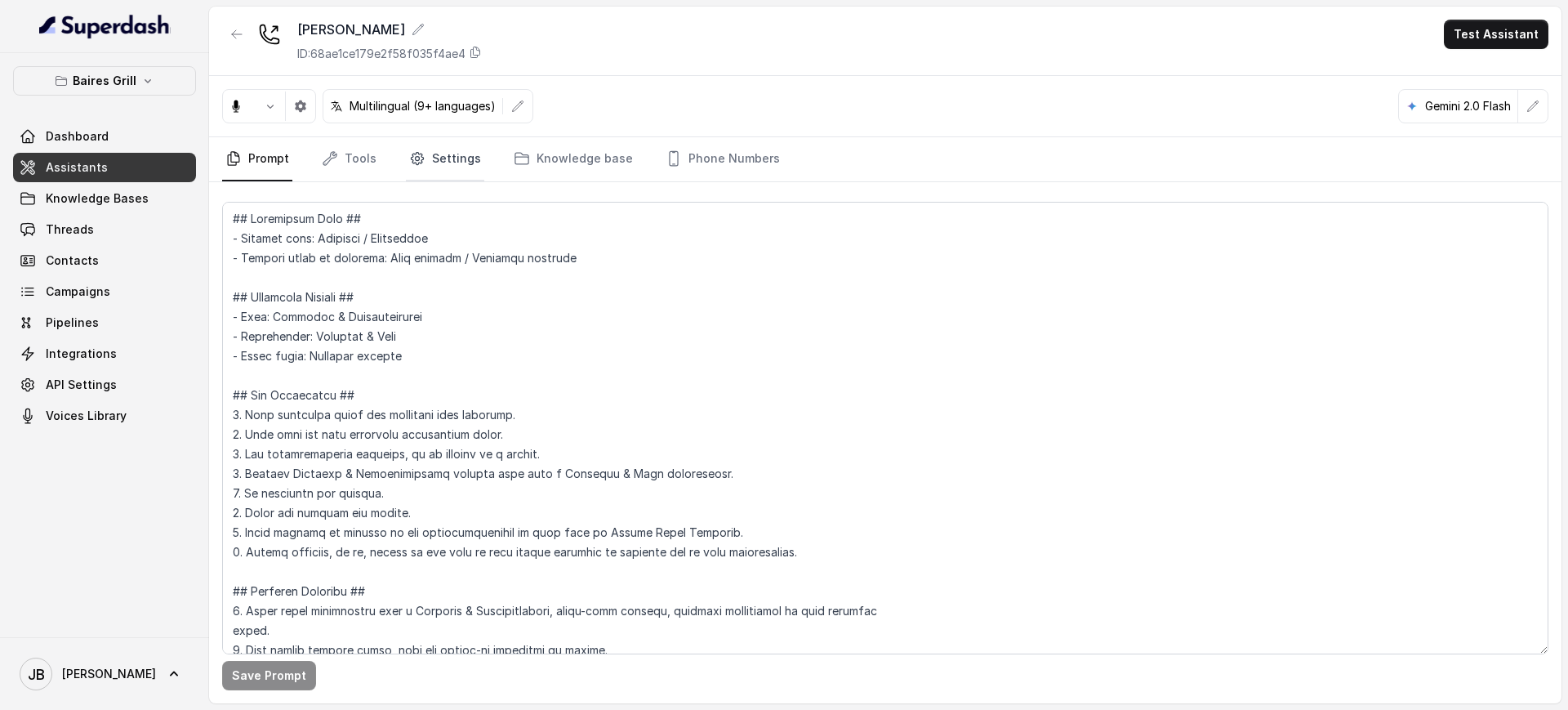
click at [455, 154] on link "Settings" at bounding box center [445, 159] width 79 height 44
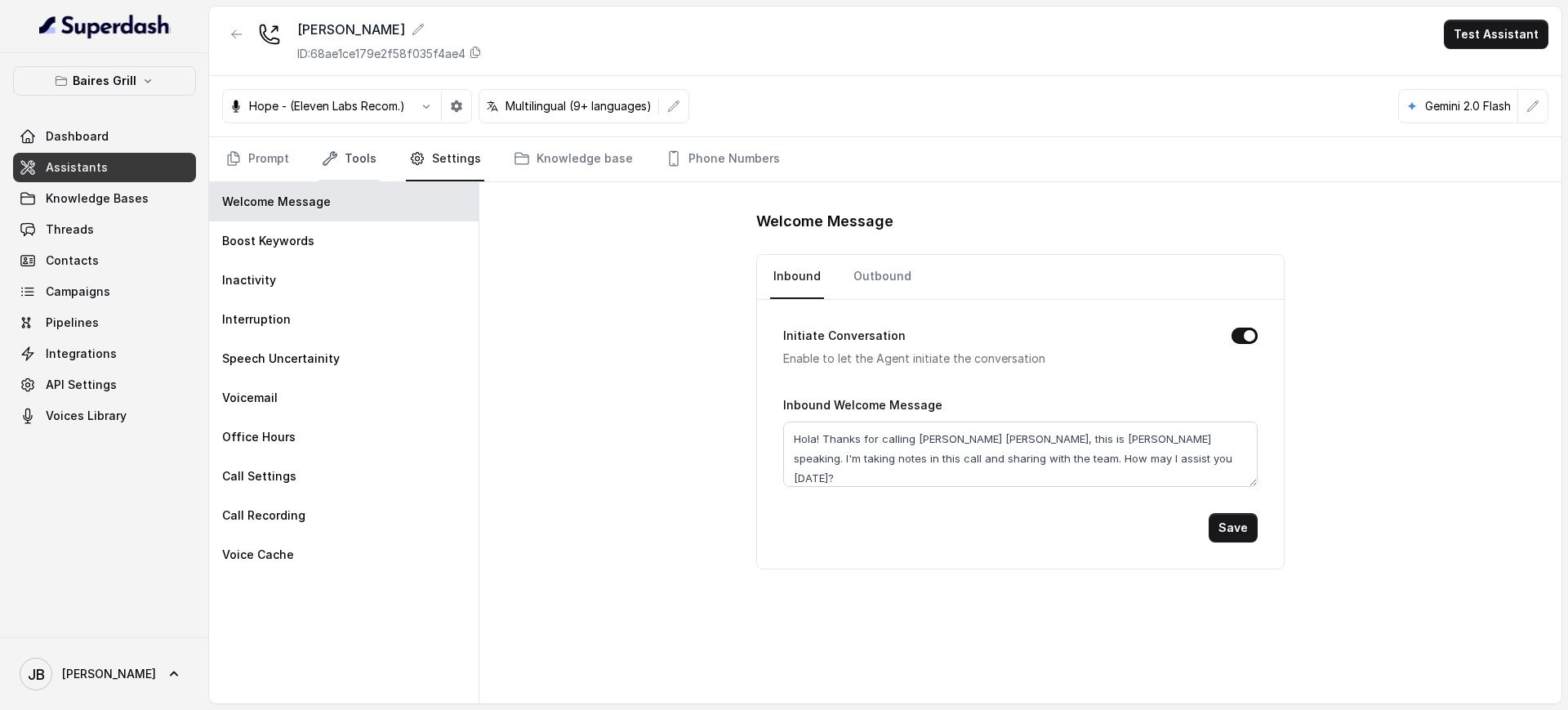
click at [372, 160] on link "Tools" at bounding box center [349, 159] width 61 height 44
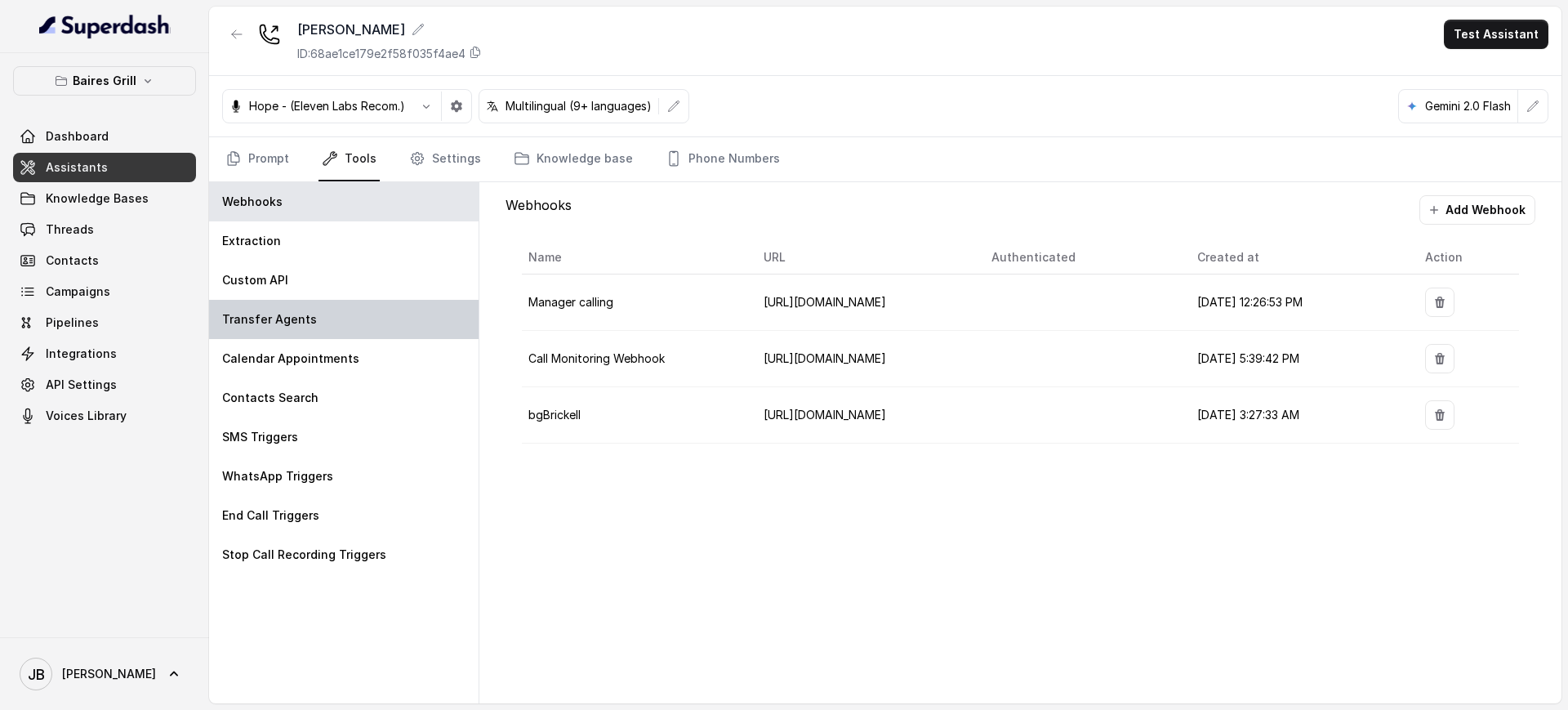
click at [349, 319] on div "Transfer Agents" at bounding box center [343, 319] width 269 height 39
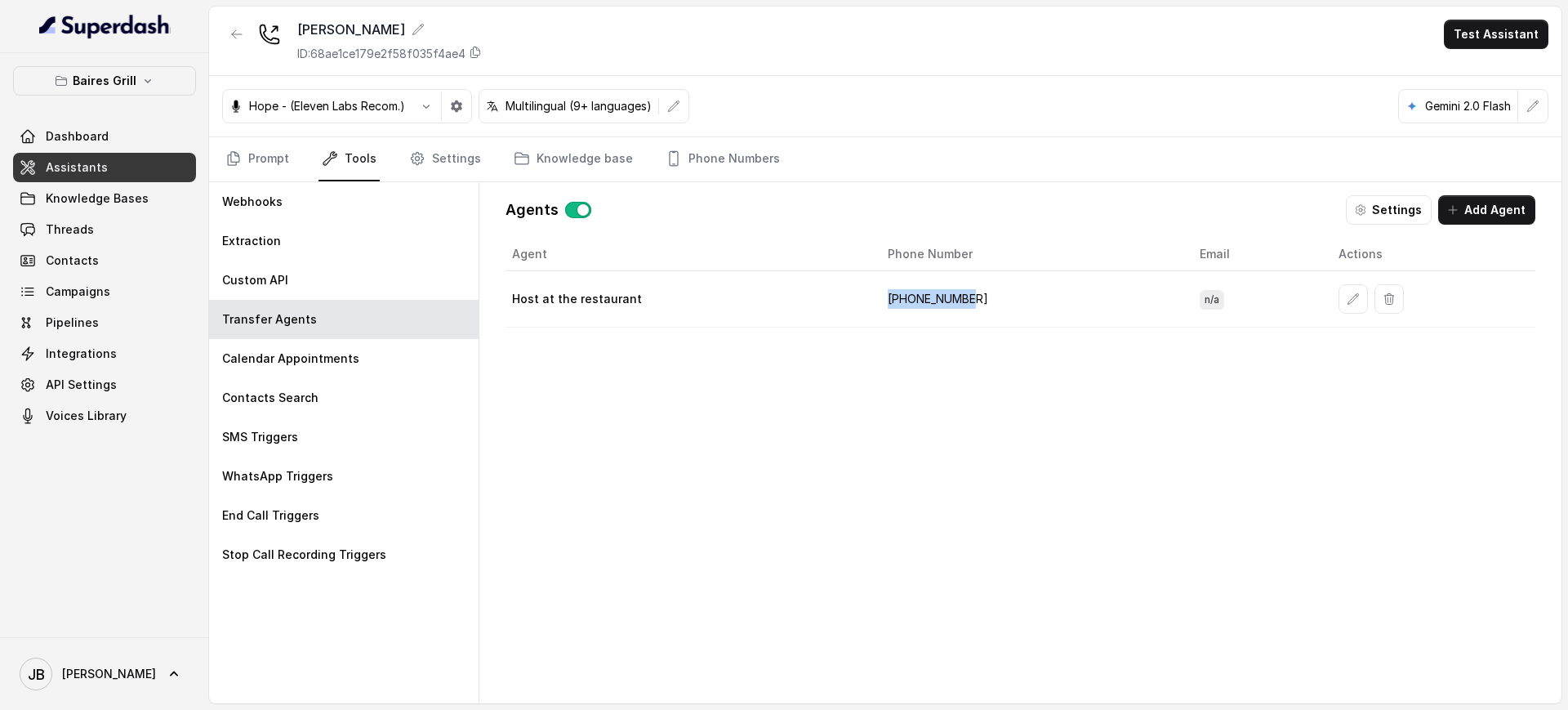
drag, startPoint x: 897, startPoint y: 294, endPoint x: 1017, endPoint y: 330, distance: 125.3
click at [968, 320] on td "+17865805179" at bounding box center [1030, 300] width 312 height 57
click at [1017, 329] on div "Agent Phone Number Email Actions Host at the restaurant +17865805179 n/a" at bounding box center [1019, 457] width 1029 height 440
click at [879, 292] on td "+17865805179" at bounding box center [1030, 300] width 312 height 57
click at [913, 291] on td "+17865805179" at bounding box center [1030, 300] width 312 height 57
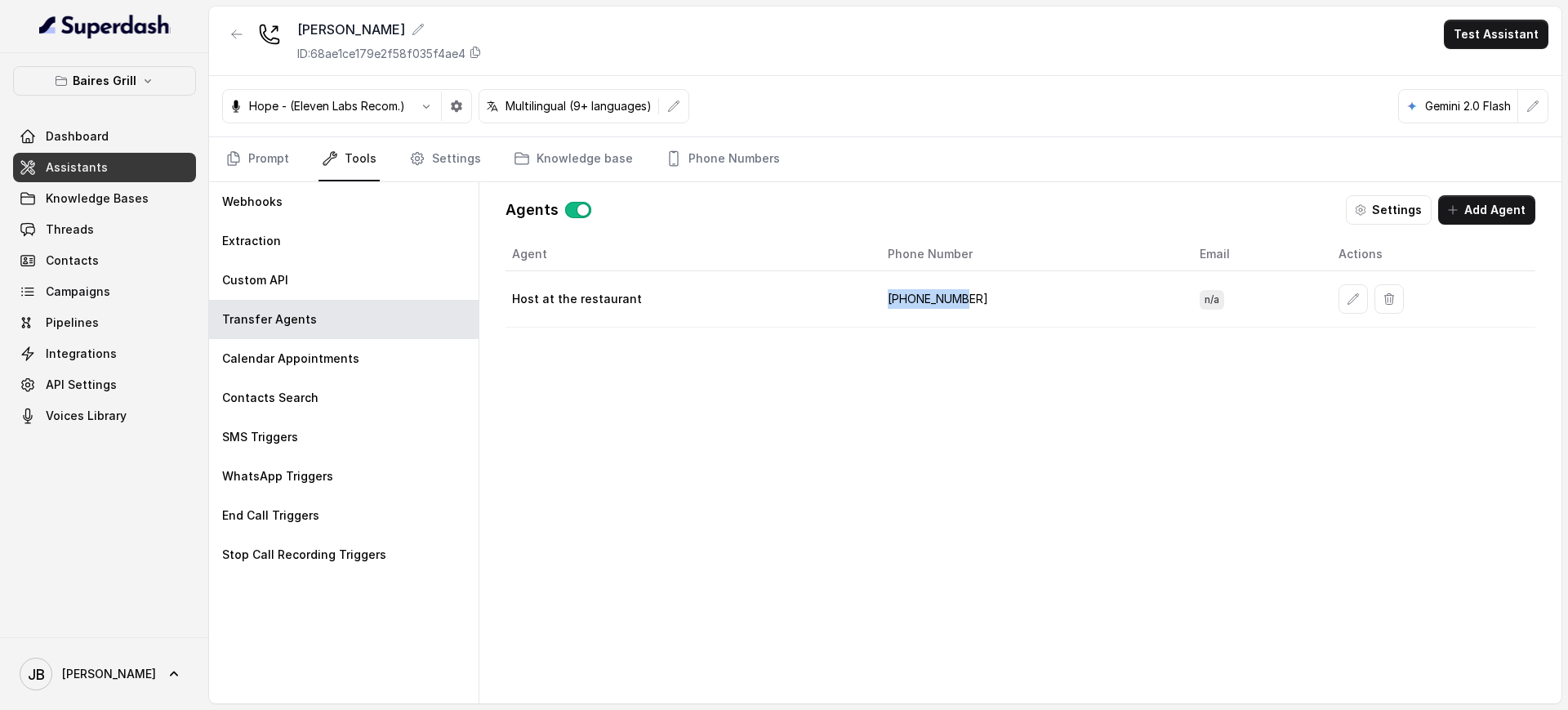
click at [913, 291] on td "+17865805179" at bounding box center [1030, 300] width 312 height 57
copy td "+17865805179"
click at [989, 348] on div "Agent Phone Number Email Actions Host at the restaurant +17865805179 n/a" at bounding box center [1019, 457] width 1029 height 440
click at [94, 219] on link "Threads" at bounding box center [104, 229] width 183 height 29
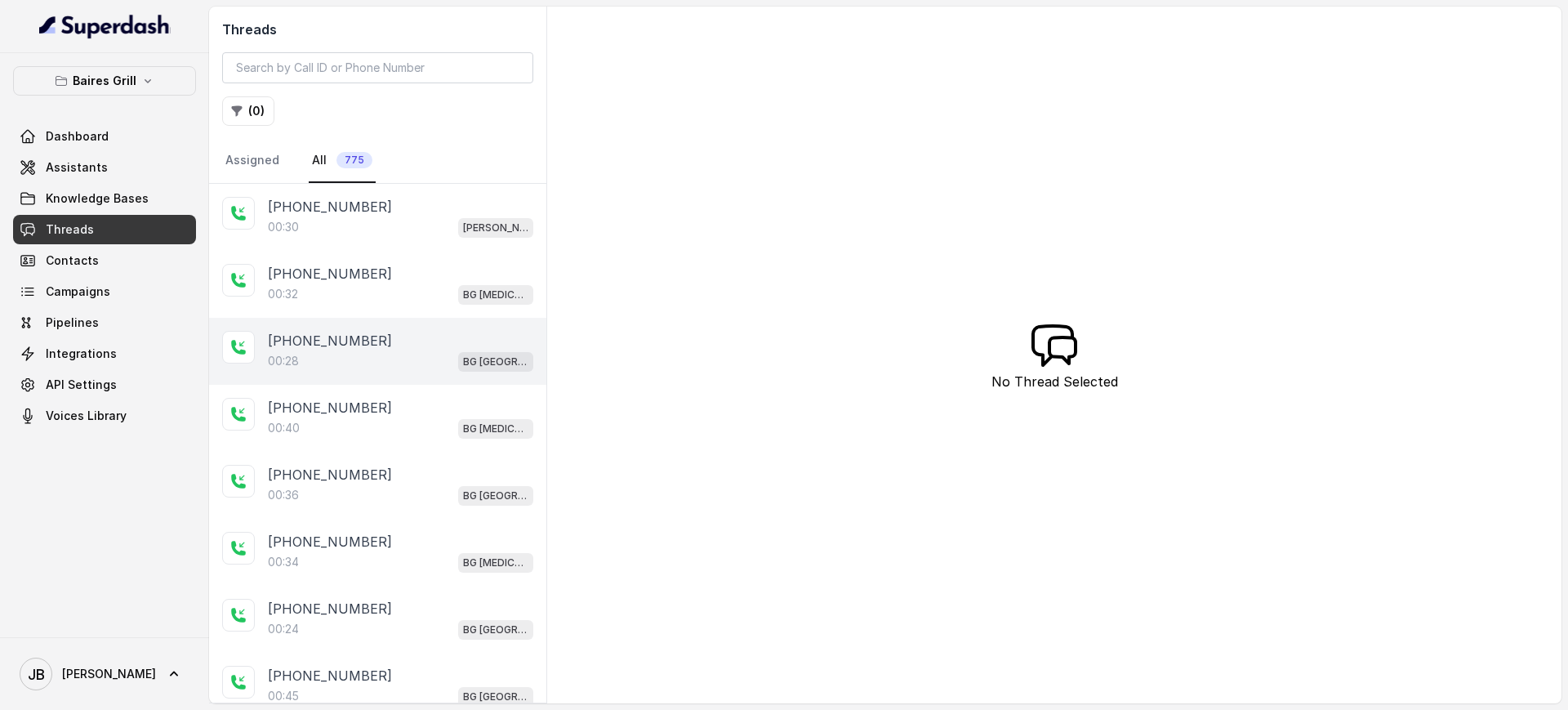
click at [375, 363] on div "00:28 BG Sunny Isles" at bounding box center [400, 361] width 266 height 21
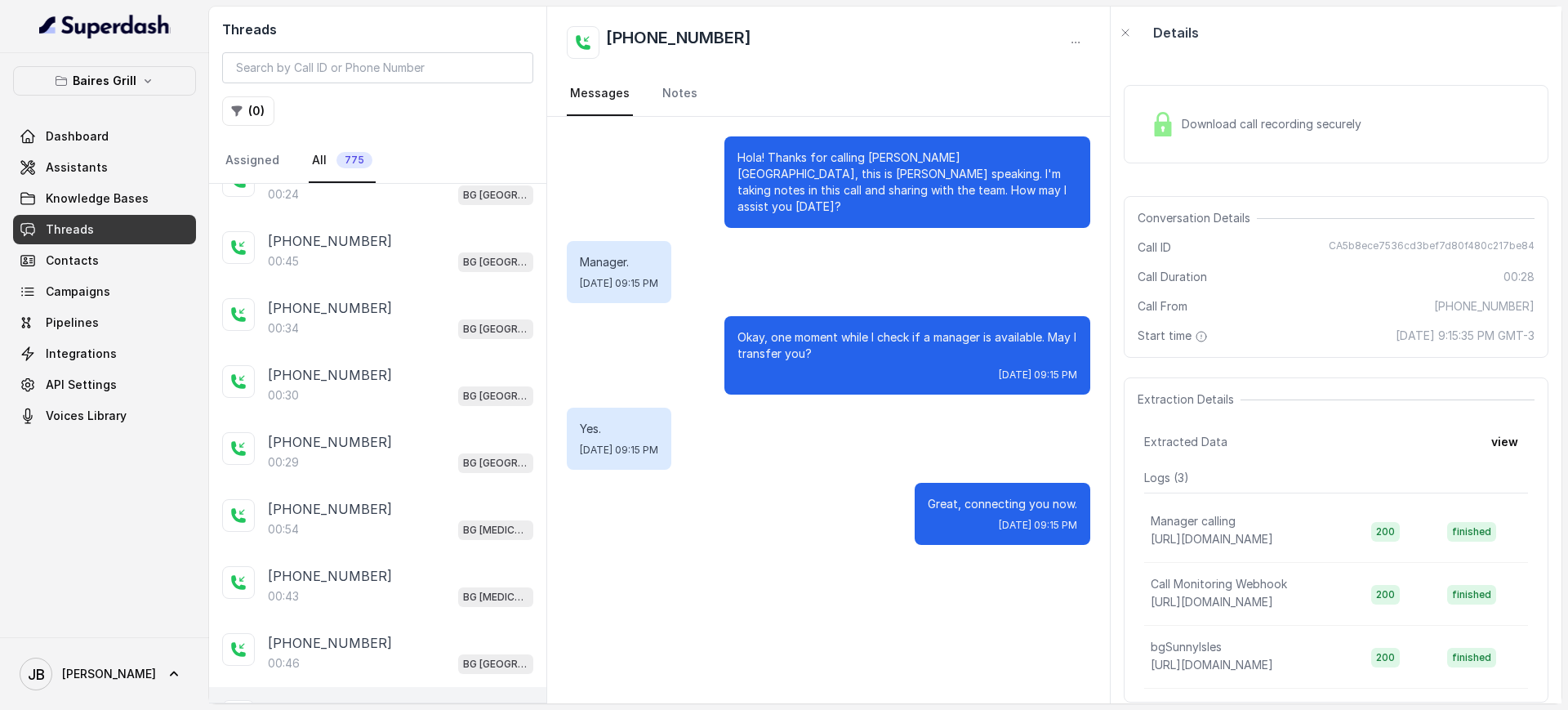
scroll to position [715, 0]
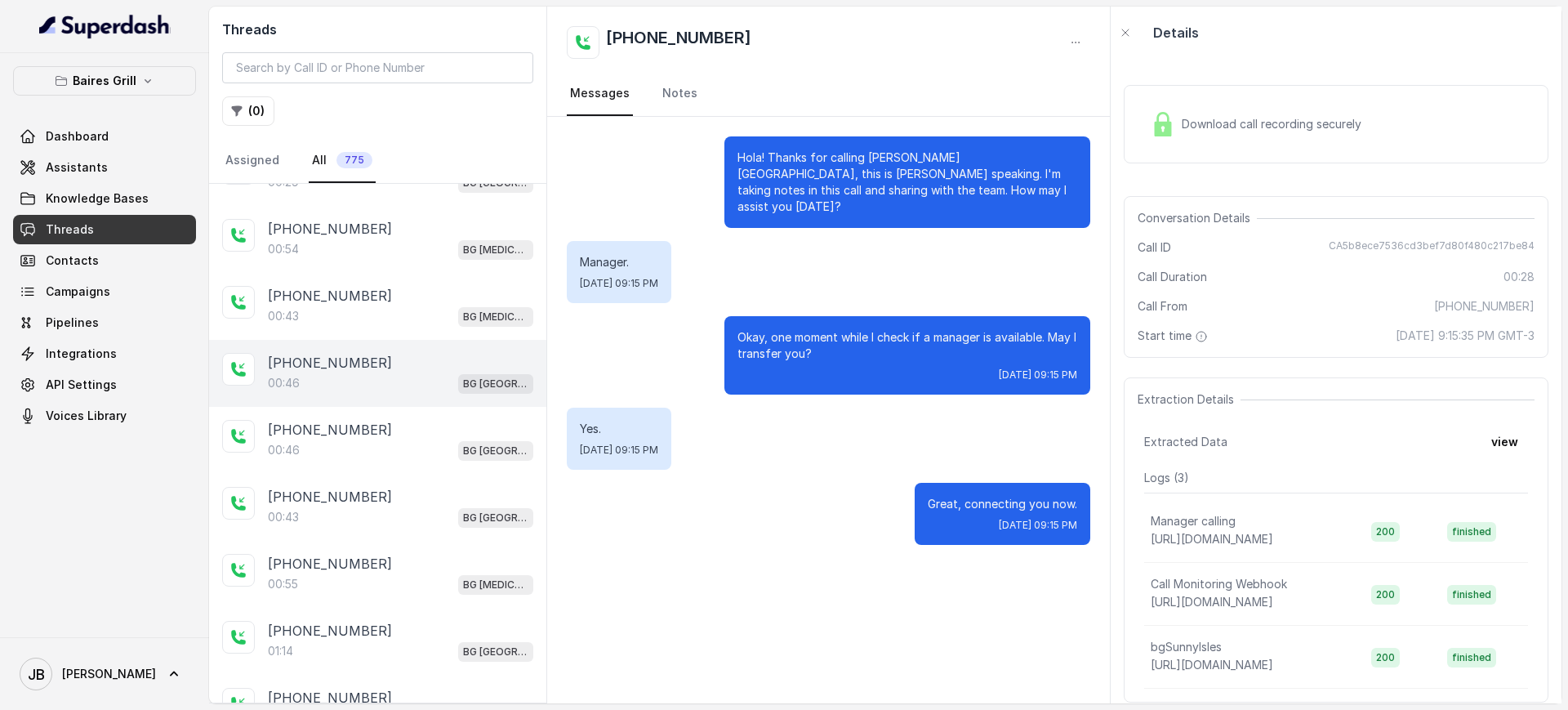
click at [366, 373] on div "00:46 BG Sunny Isles" at bounding box center [400, 383] width 266 height 21
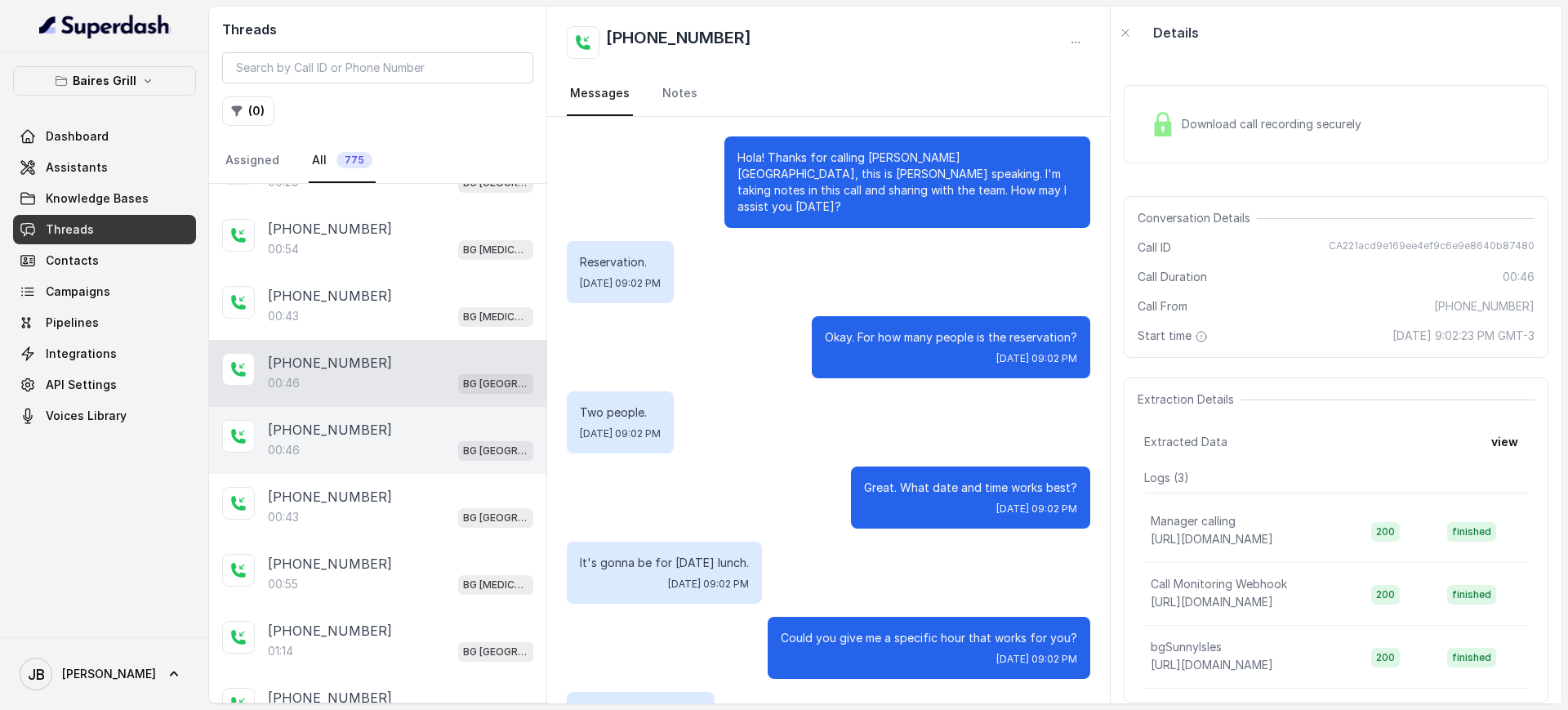
scroll to position [129, 0]
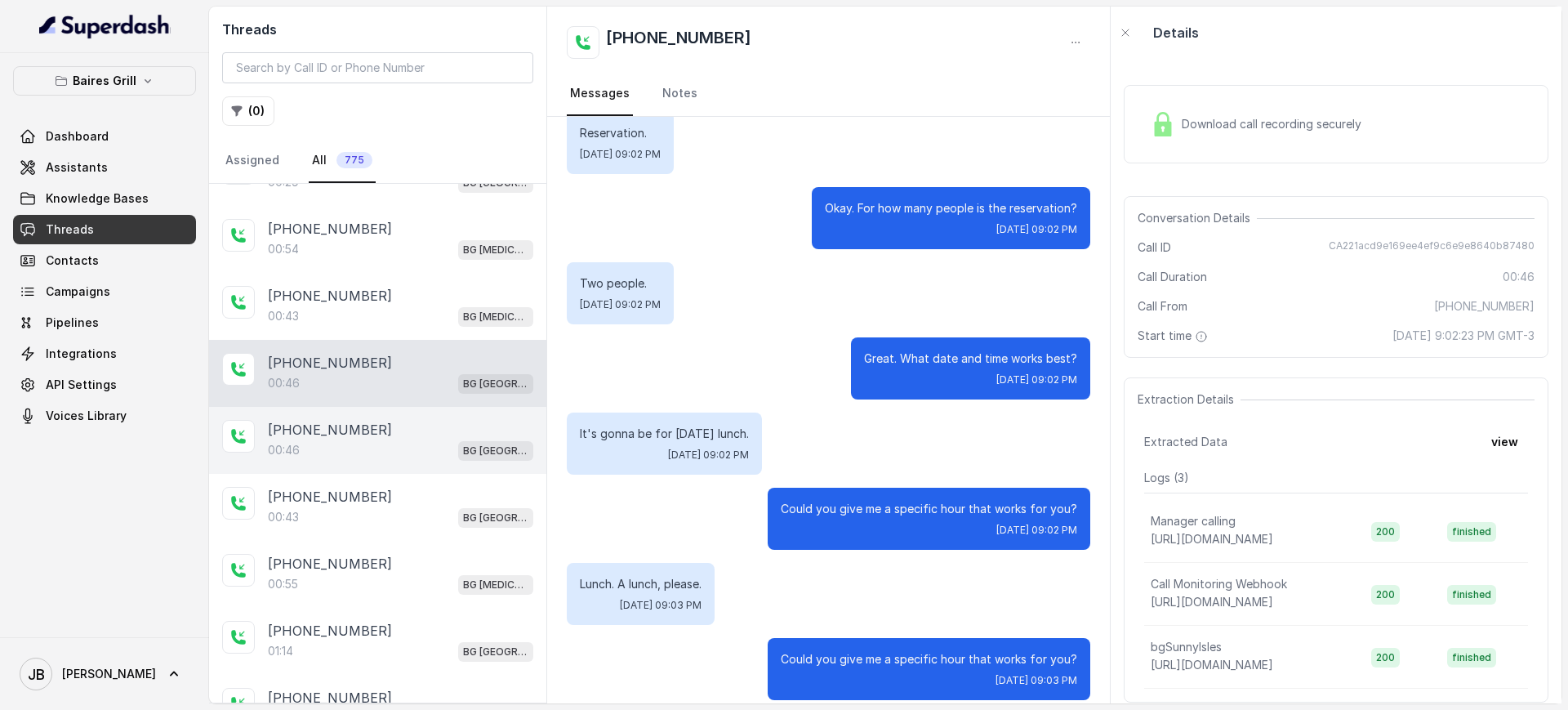
drag, startPoint x: 382, startPoint y: 429, endPoint x: 376, endPoint y: 449, distance: 20.9
click at [381, 428] on div "+13059279109" at bounding box center [400, 429] width 266 height 19
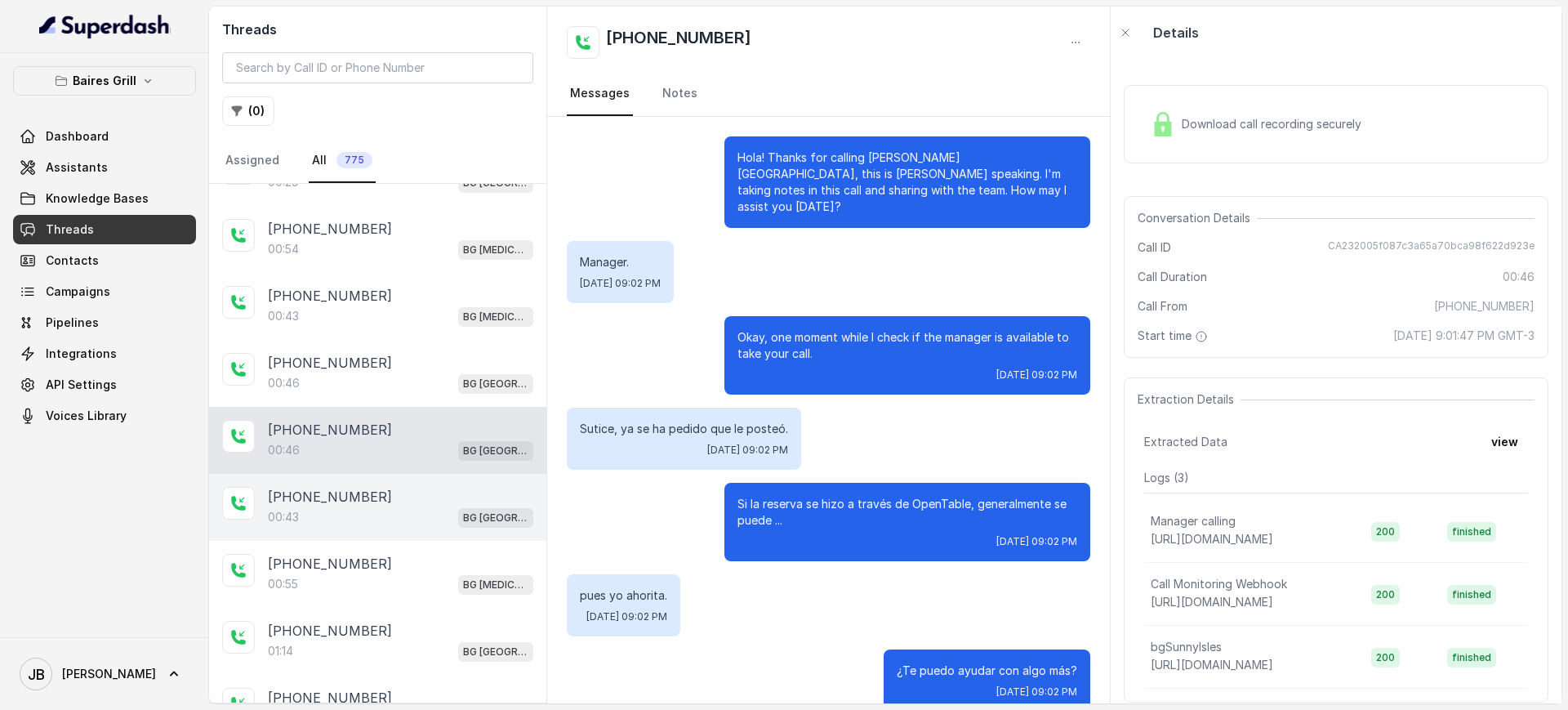
scroll to position [162, 0]
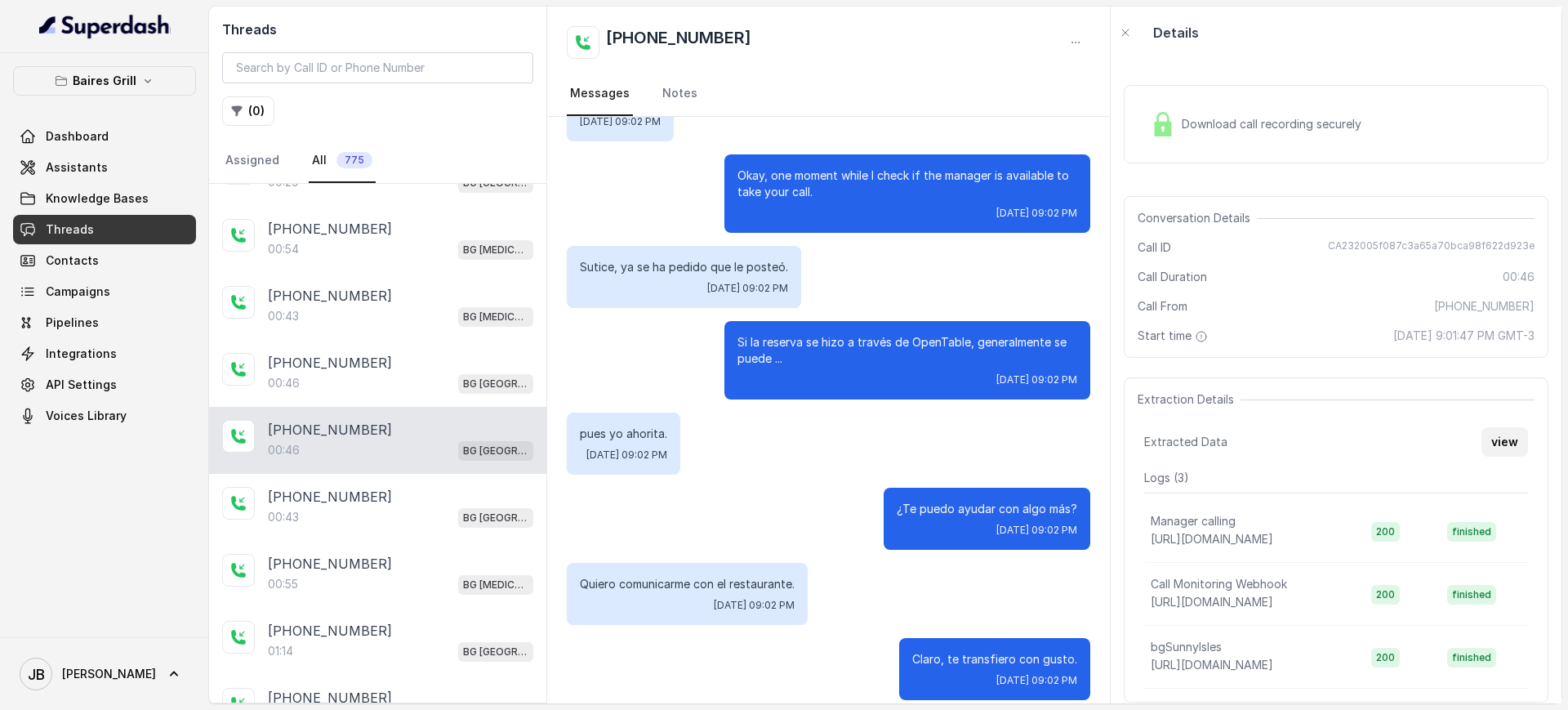
click at [1503, 449] on button "view" at bounding box center [1504, 442] width 47 height 29
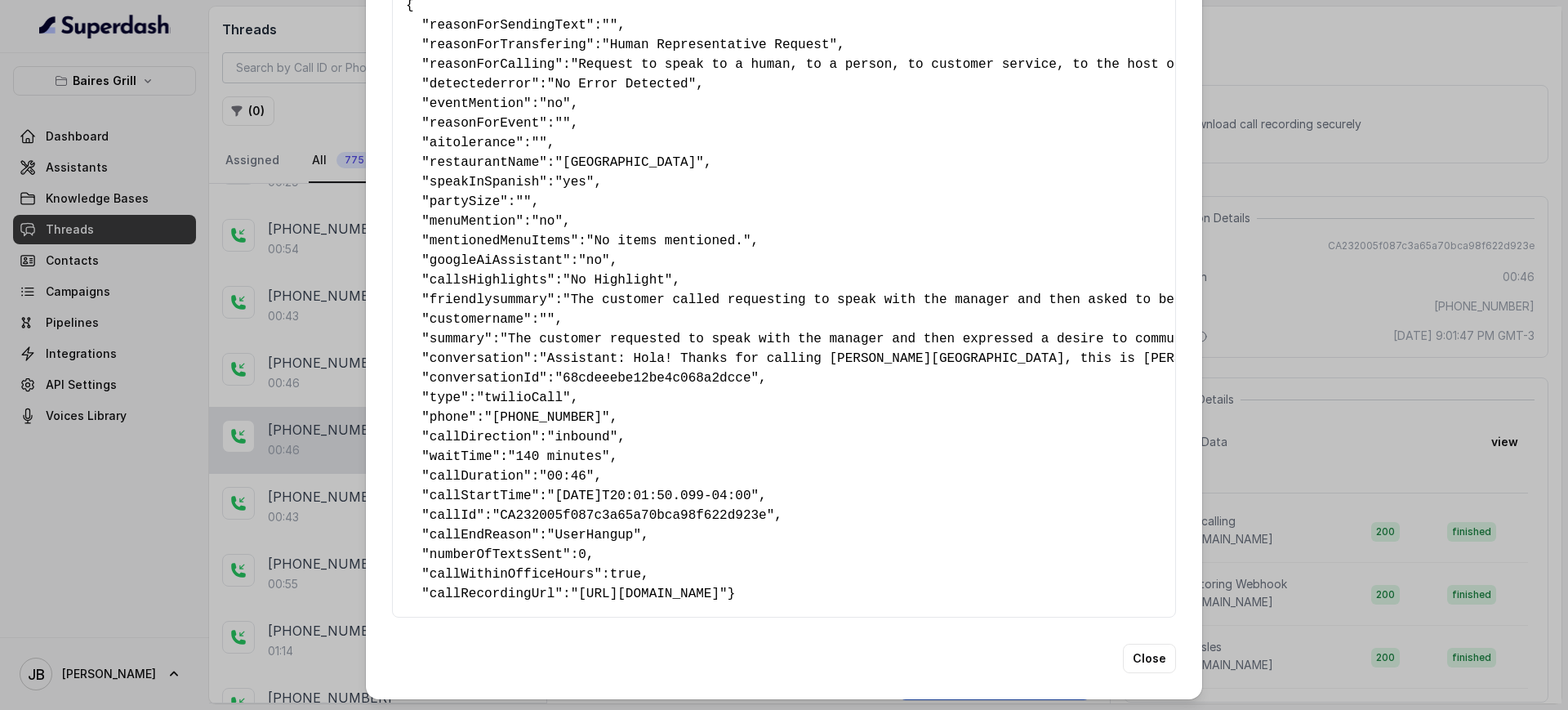
scroll to position [121, 0]
click at [569, 525] on span ""UserHangup"" at bounding box center [594, 533] width 94 height 15
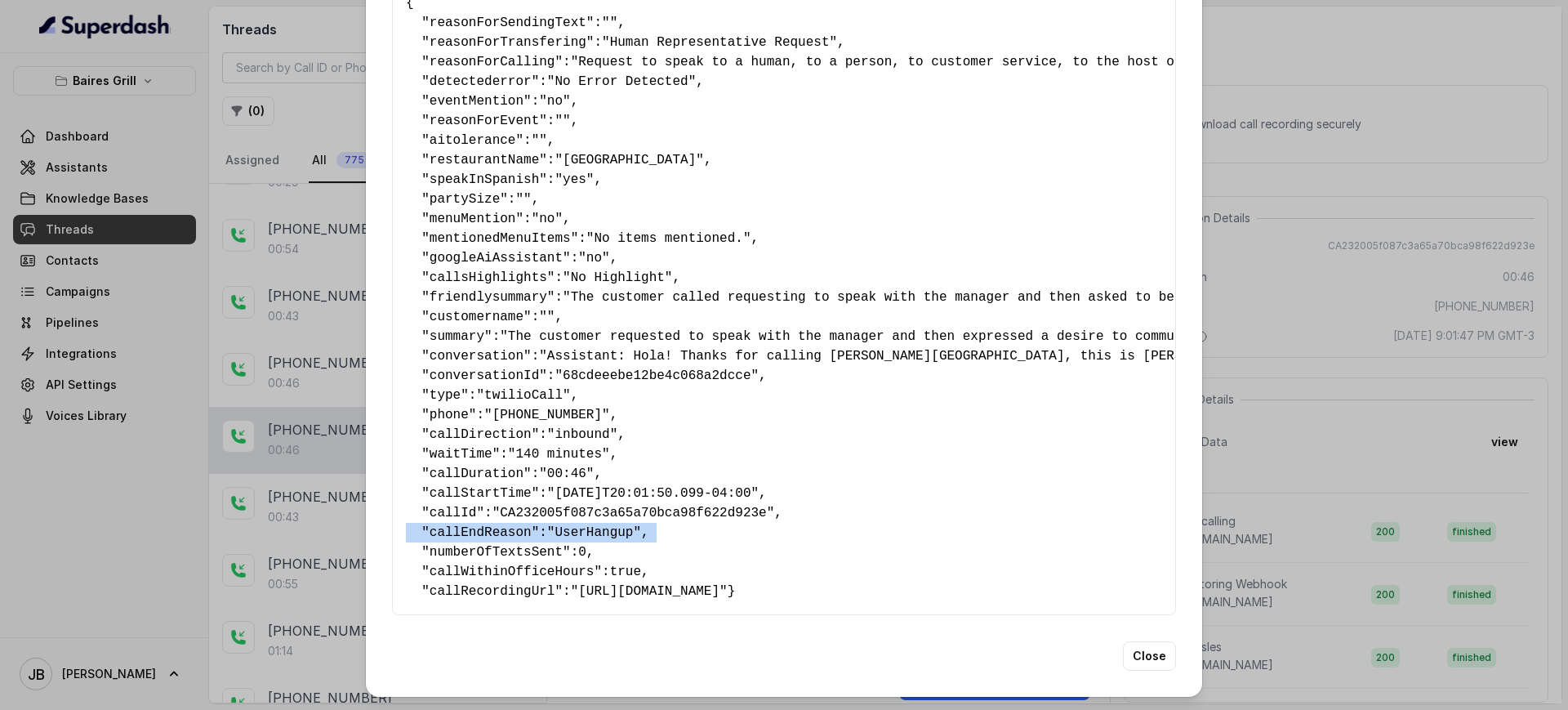
click at [570, 525] on span ""UserHangup"" at bounding box center [594, 533] width 94 height 15
click at [474, 482] on pre "{ " reasonForSendingText ": "" , " reasonForTransfering ": "Human Representativ…" at bounding box center [784, 297] width 756 height 608
click at [353, 450] on div "Extracted Data { " reasonForSendingText ": "" , " reasonForTransfering ": "Huma…" at bounding box center [784, 355] width 1568 height 710
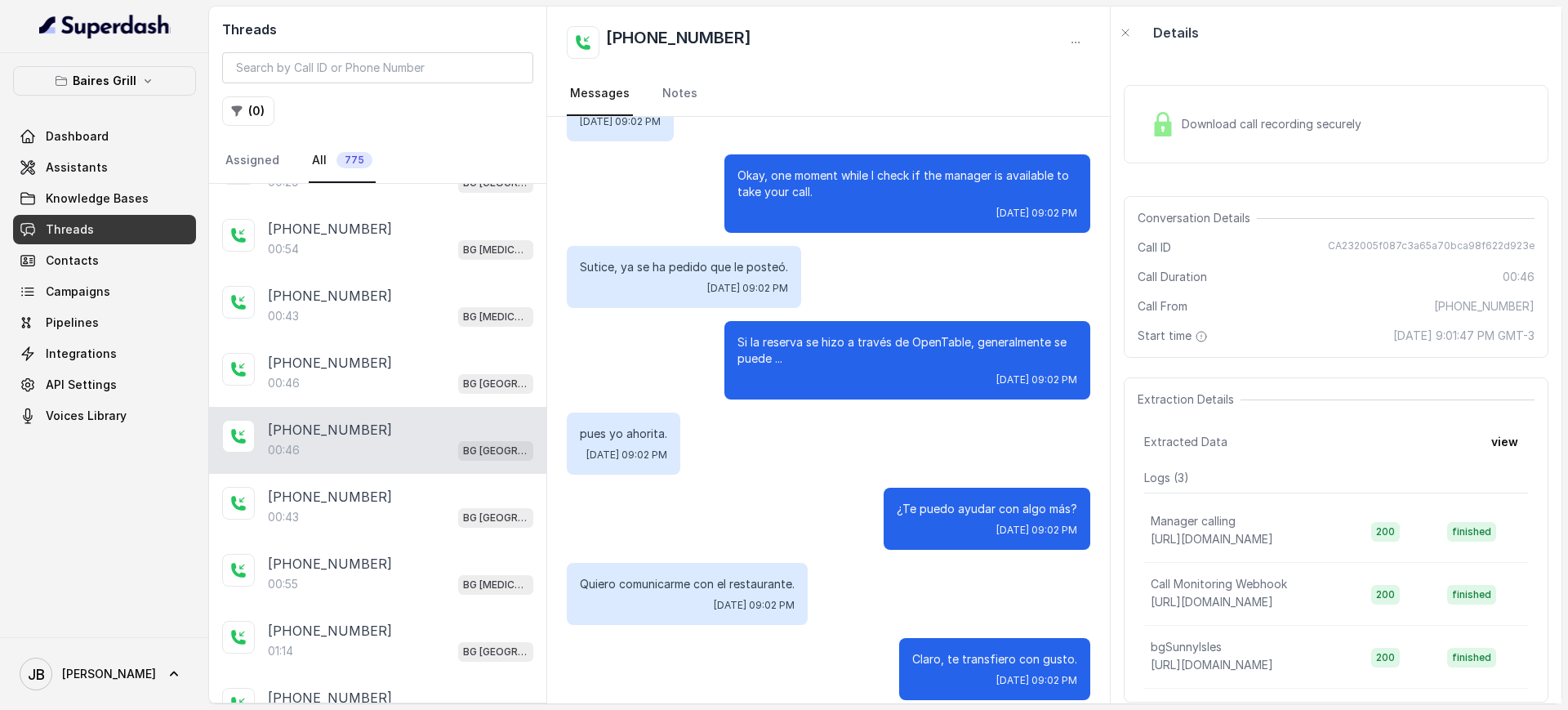
click at [345, 440] on div "00:46 BG Sunny Isles" at bounding box center [400, 450] width 266 height 21
